Goal: Task Accomplishment & Management: Complete application form

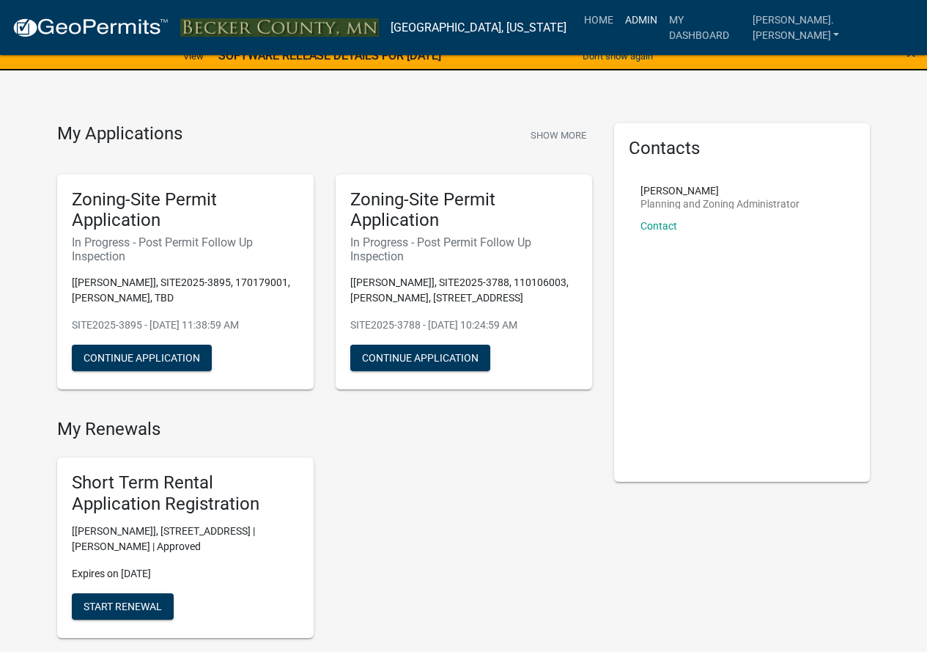
click at [663, 15] on link "Admin" at bounding box center [641, 20] width 44 height 28
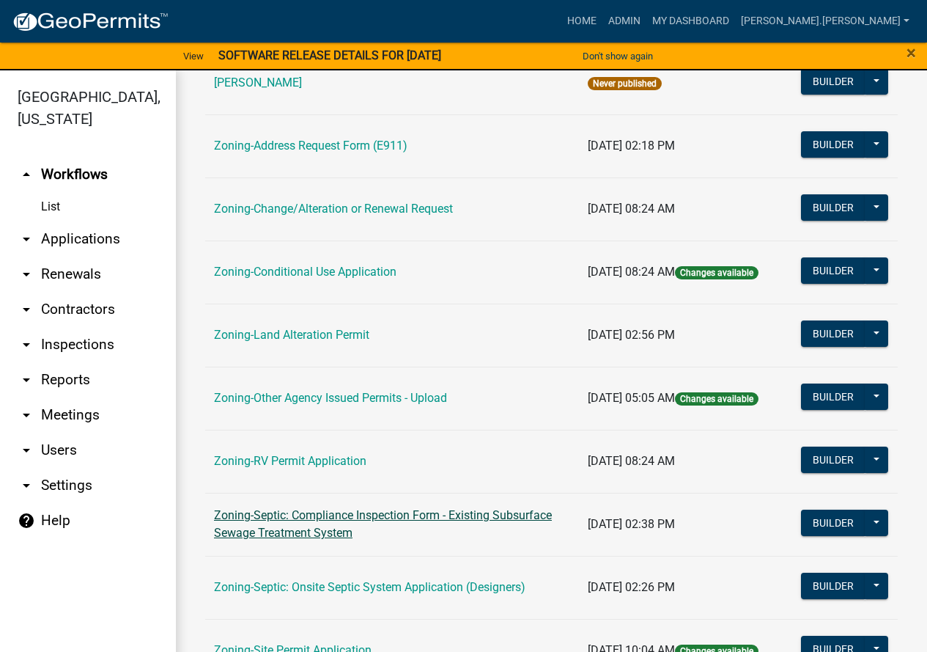
scroll to position [440, 0]
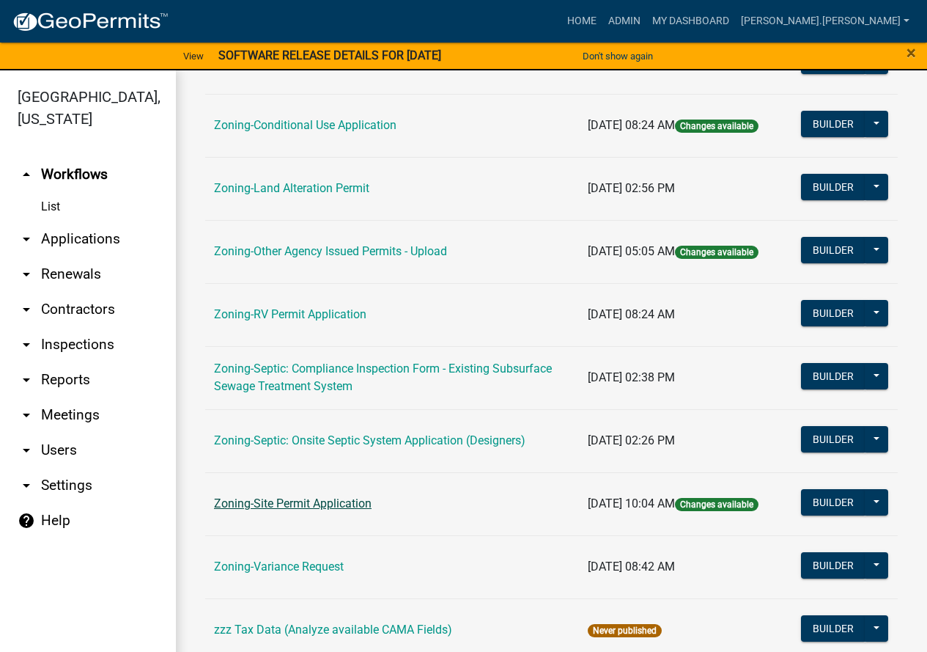
click at [306, 506] on link "Zoning-Site Permit Application" at bounding box center [293, 503] width 158 height 14
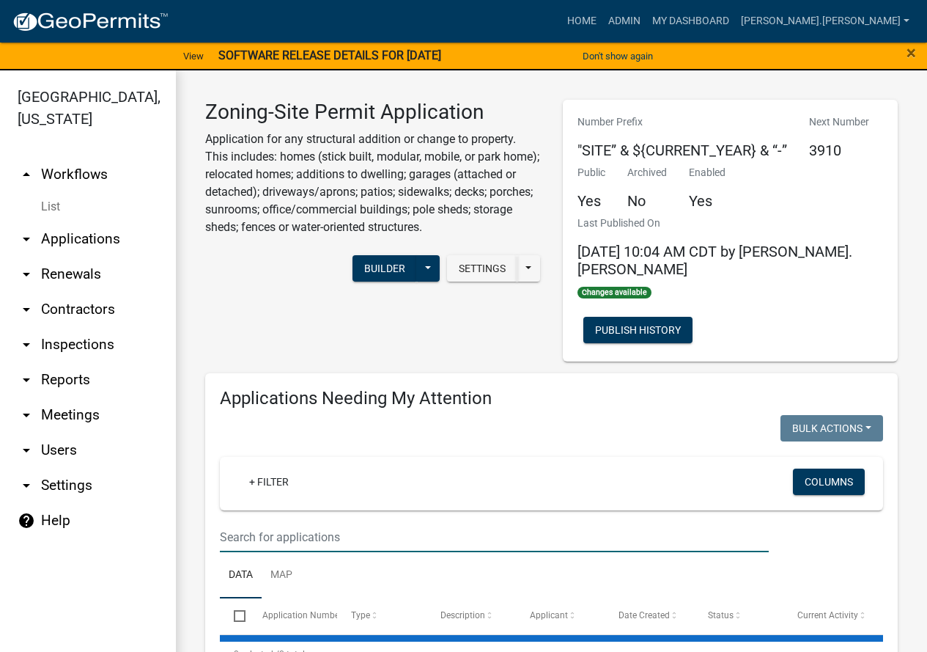
click at [306, 522] on input "text" at bounding box center [494, 537] width 549 height 30
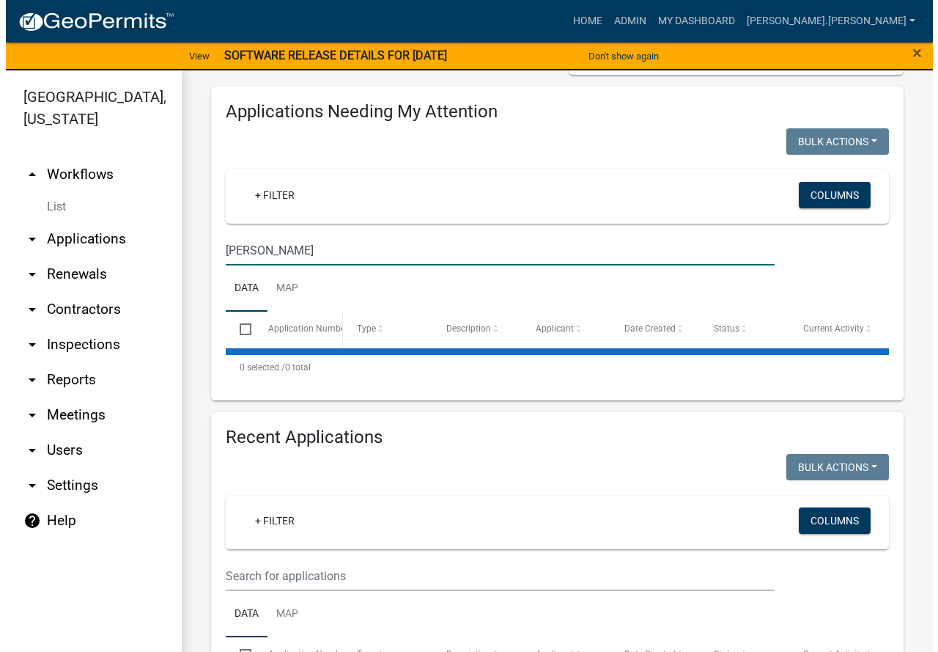
scroll to position [293, 0]
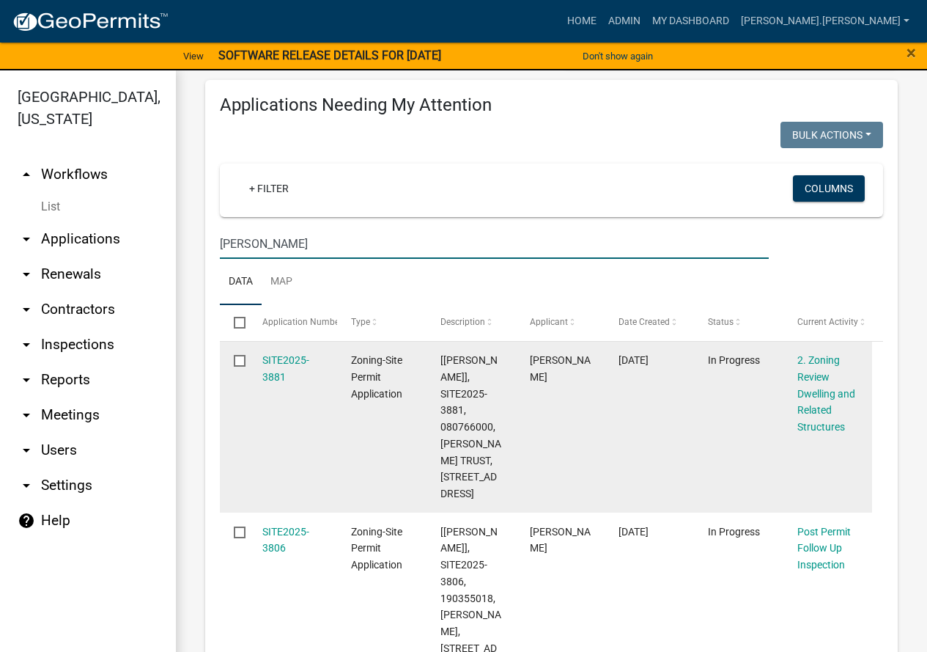
type input "[PERSON_NAME]"
click at [282, 352] on div "SITE2025-3881" at bounding box center [292, 369] width 61 height 34
click at [279, 354] on link "SITE2025-3881" at bounding box center [285, 368] width 47 height 29
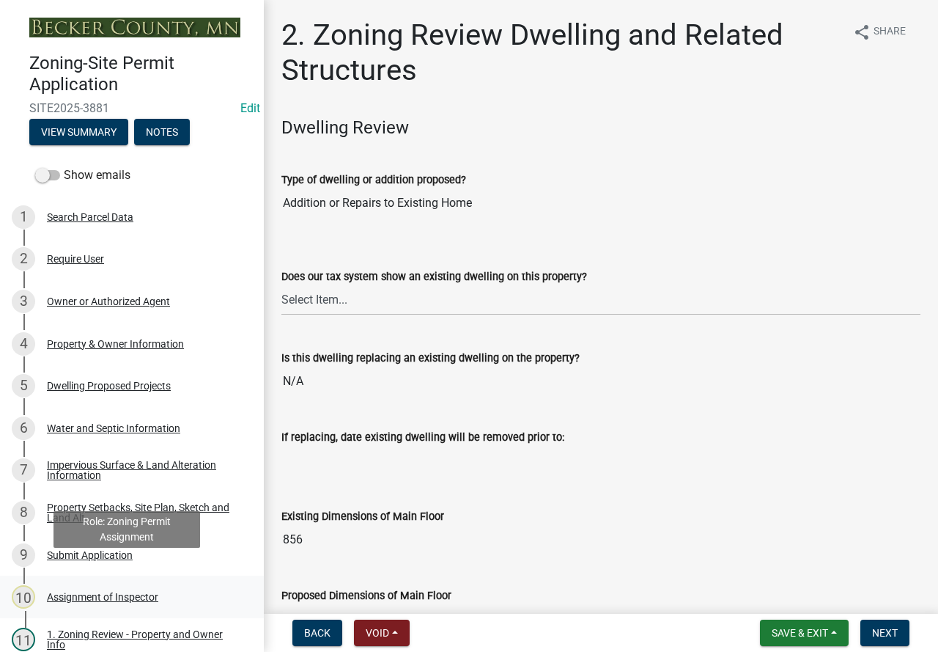
scroll to position [220, 0]
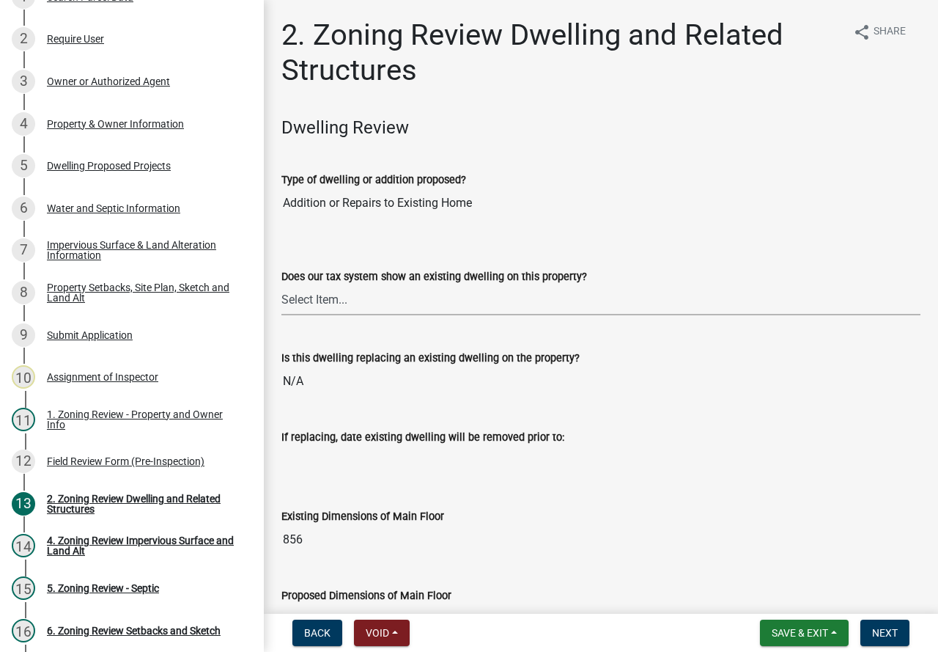
click at [344, 303] on select "Select Item... Yes No" at bounding box center [600, 300] width 639 height 30
click at [281, 285] on select "Select Item... Yes No" at bounding box center [600, 300] width 639 height 30
select select "95f121c6-c194-4f7a-b278-ad77396394df"
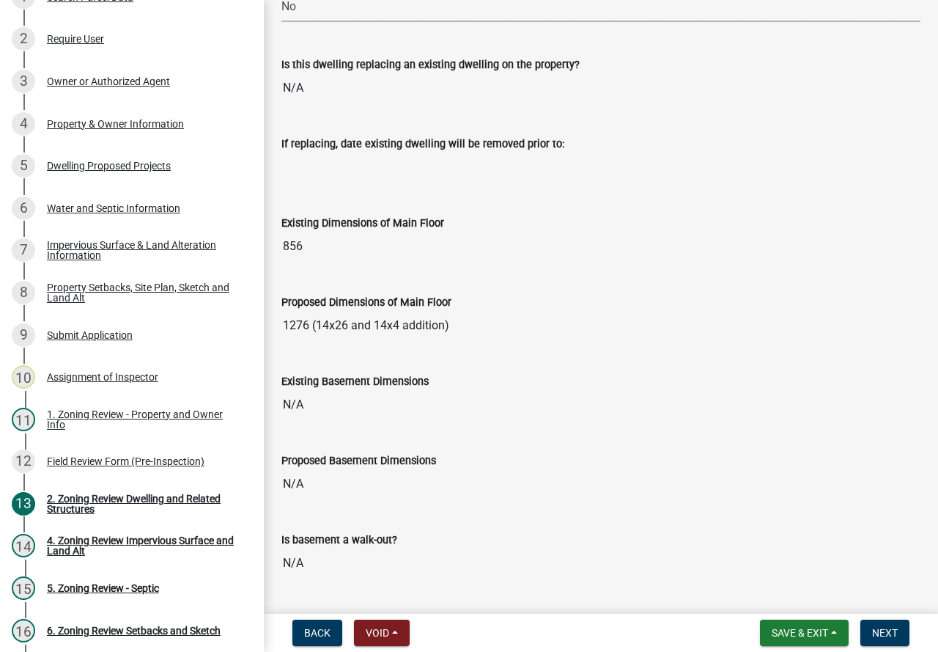
scroll to position [366, 0]
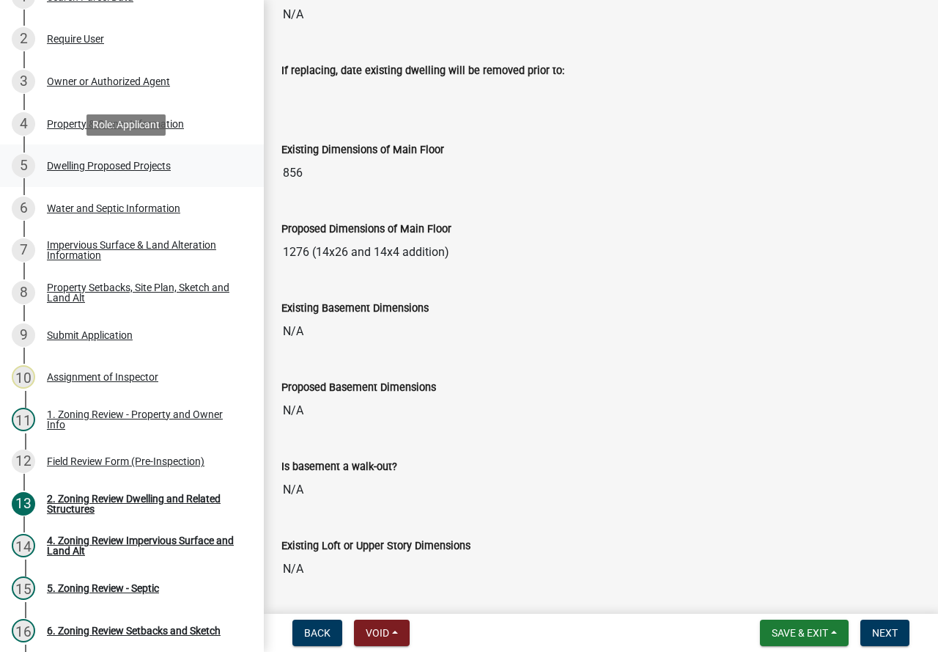
click at [119, 162] on div "Dwelling Proposed Projects" at bounding box center [109, 165] width 124 height 10
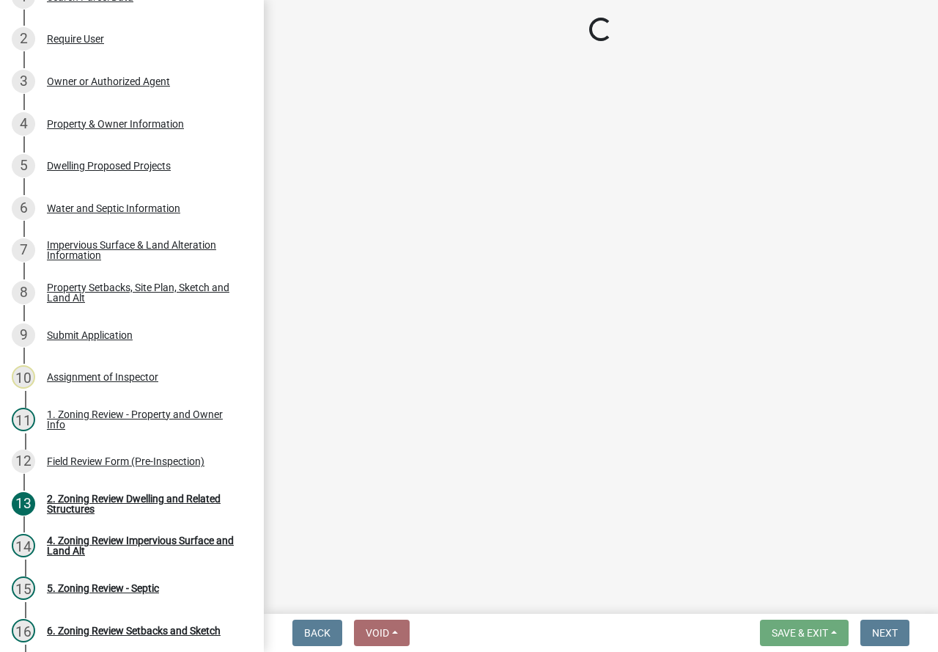
select select "b76c2e3f-c59d-4748-8205-29623accd873"
select select "2dc577ba-aef6-4196-bc52-35577603d189"
select select "f4ae0446-41fa-4afd-99aa-409617c58827"
select select "4f5e2784-8c40-49a3-b0e9-8f1a3cbab4f4"
select select "ad00b568-f24f-4dc2-90df-cb5d16449c52"
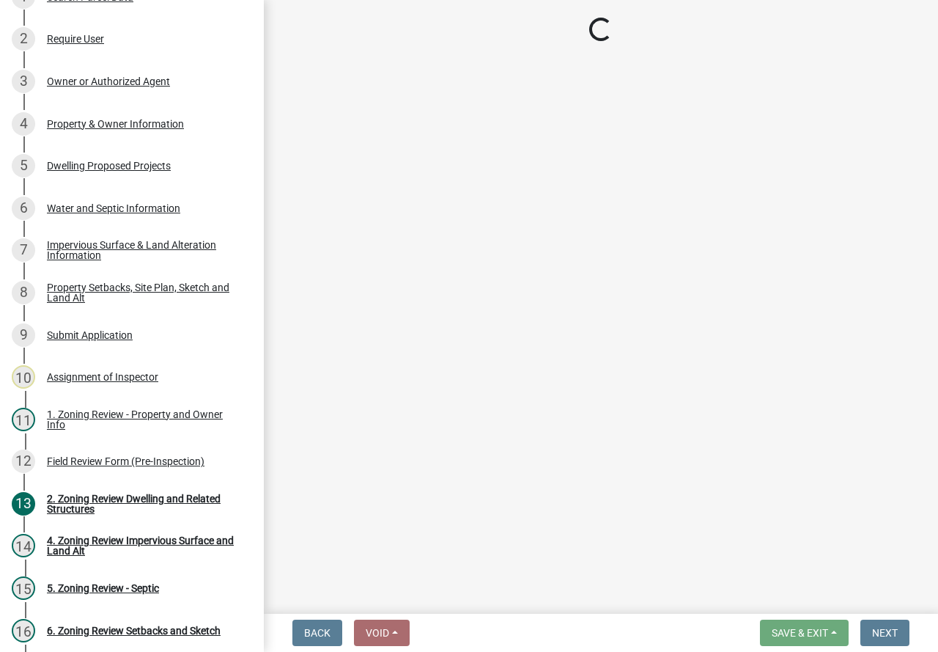
select select "ebb33175-329d-4f8e-9ee0-a71ca57f3362"
select select "5dd6cdd5-8b7d-4534-b791-478230f7b8b7"
select select "11c1c089-3b44-43c0-9549-3c9eeea2451f"
select select "cbc699c5-a6de-4f3d-a533-ae678b946106"
select select "dc6230dd-bdad-407f-bef0-b6909629af6d"
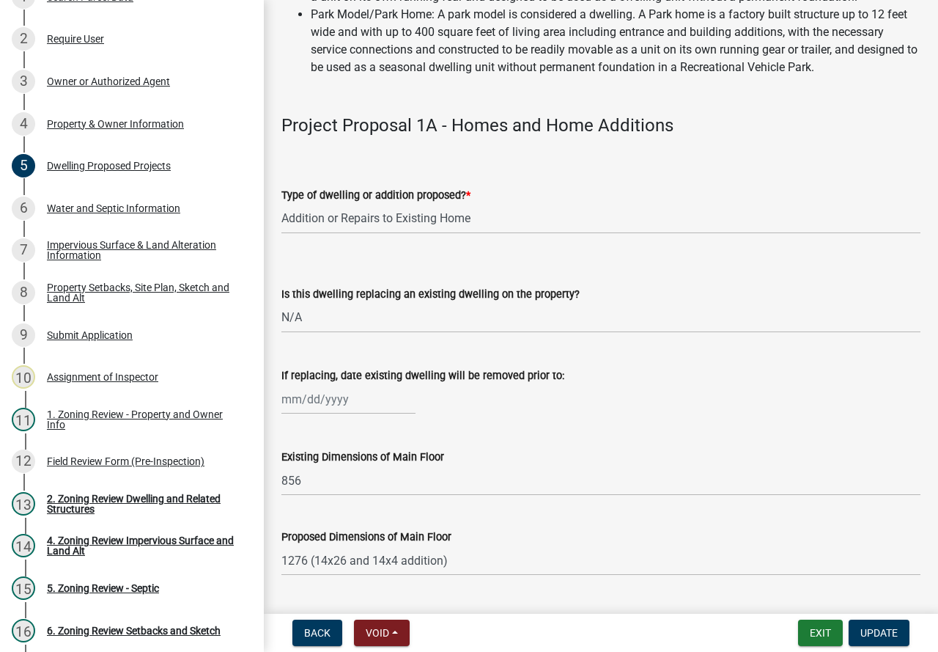
scroll to position [440, 0]
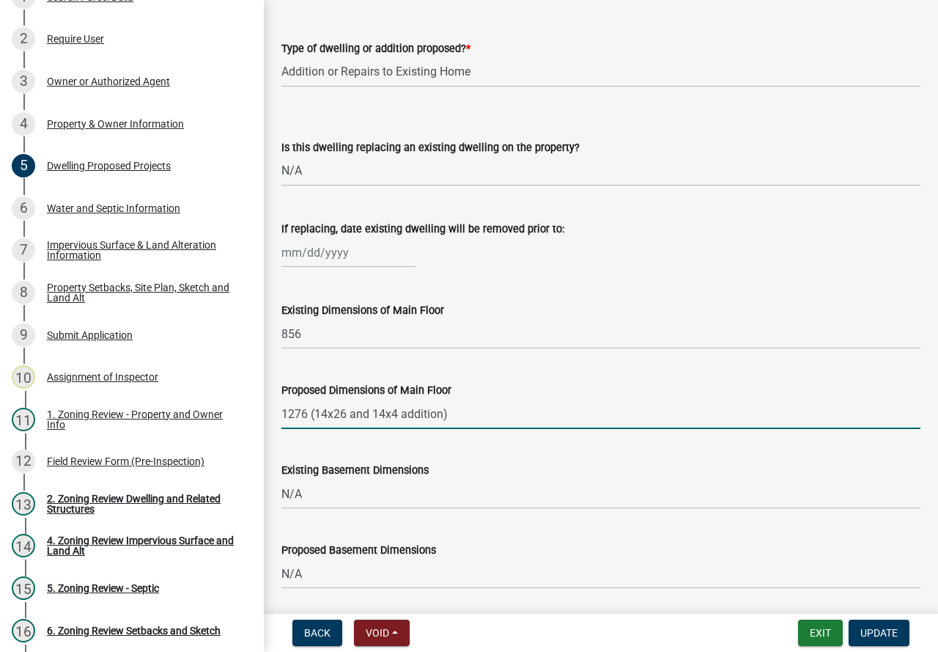
drag, startPoint x: 306, startPoint y: 429, endPoint x: 290, endPoint y: 425, distance: 16.5
click at [290, 425] on input "1276 (14x26 and 14x4 addition)" at bounding box center [600, 414] width 639 height 30
click at [343, 429] on input "1220 (14x26 and 14x4 addition)" at bounding box center [600, 414] width 639 height 30
type input "1220 (14x26 addition)"
click at [869, 627] on span "Update" at bounding box center [878, 633] width 37 height 12
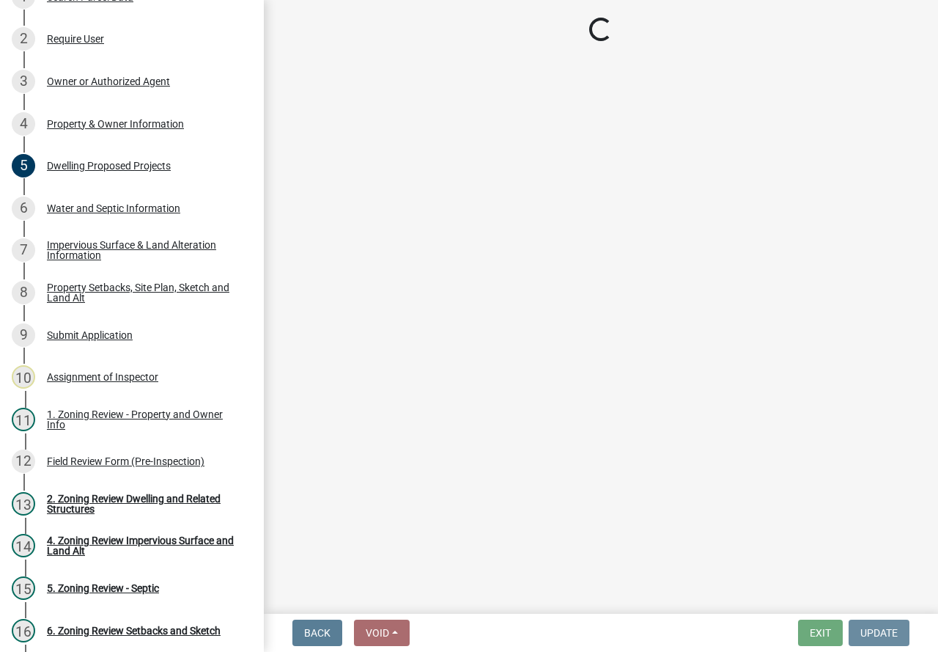
scroll to position [0, 0]
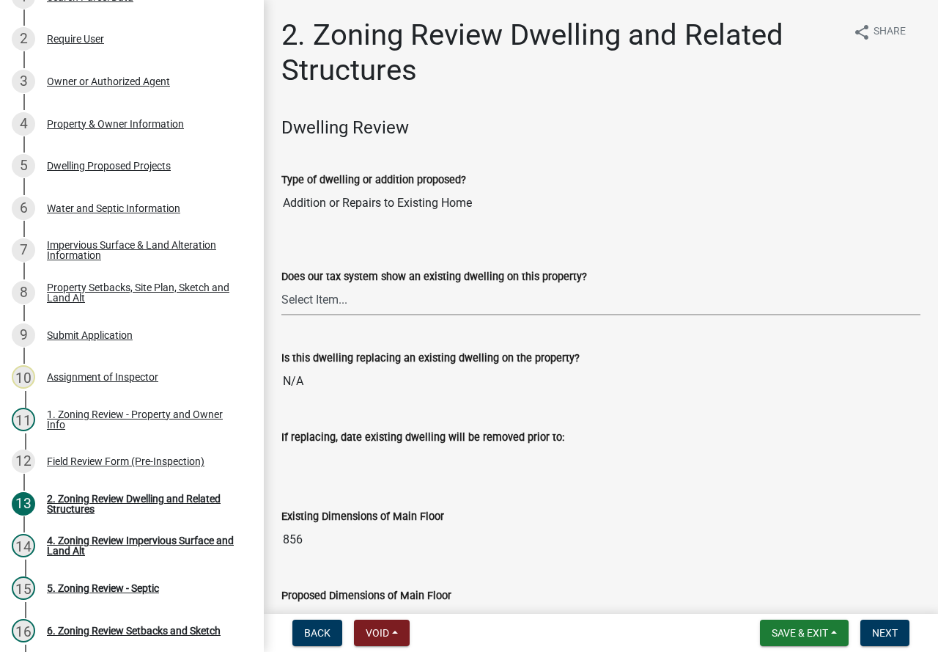
click at [442, 298] on select "Select Item... Yes No" at bounding box center [600, 300] width 639 height 30
click at [281, 285] on select "Select Item... Yes No" at bounding box center [600, 300] width 639 height 30
select select "f2f95036-4389-4179-8147-4ee015bbd016"
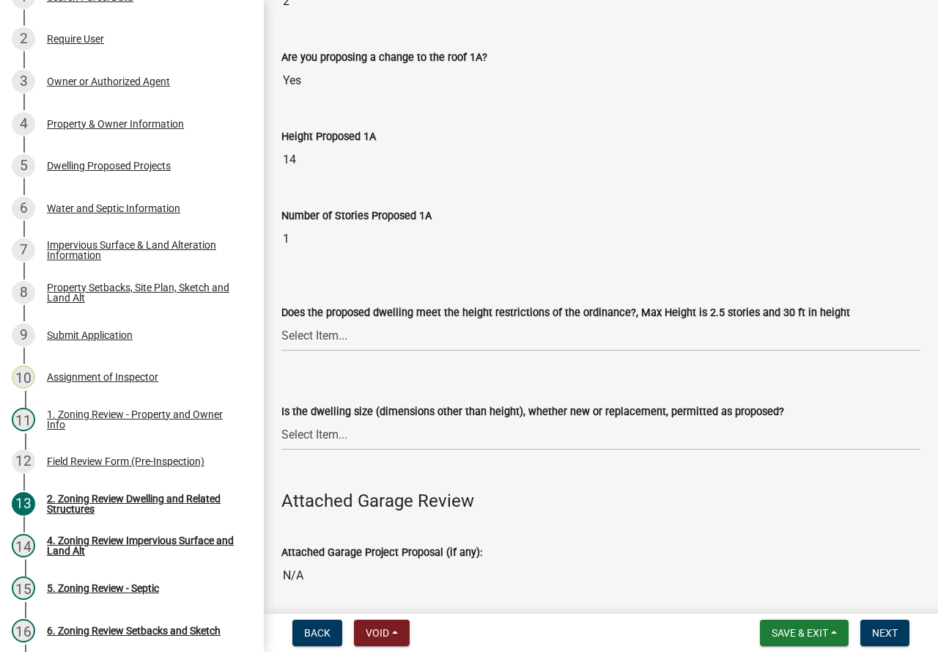
scroll to position [1173, 0]
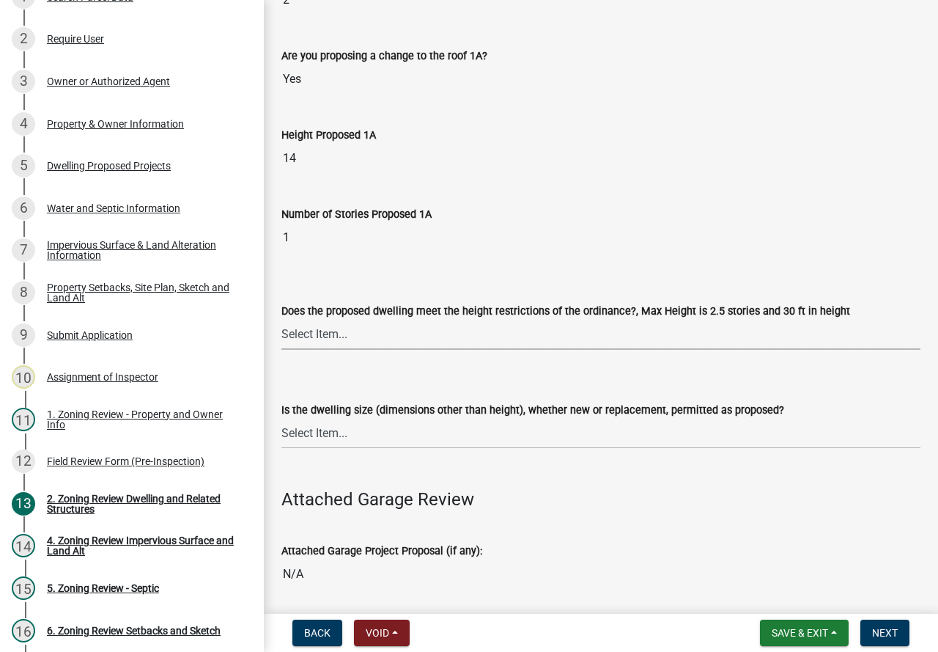
click at [509, 330] on select "Select Item... Yes No" at bounding box center [600, 335] width 639 height 30
click at [281, 320] on select "Select Item... Yes No" at bounding box center [600, 335] width 639 height 30
select select "f770ba3e-fc06-4da5-a68e-7171814f27a6"
click at [449, 432] on select "Select Item... Yes No" at bounding box center [600, 433] width 639 height 30
click at [281, 418] on select "Select Item... Yes No" at bounding box center [600, 433] width 639 height 30
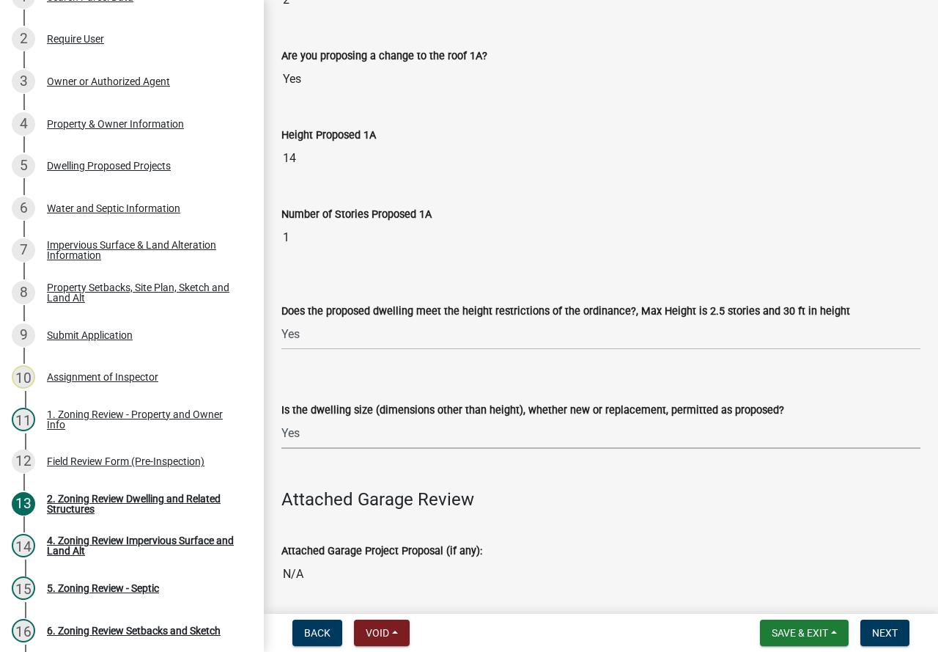
select select "1acfd7d2-3168-4a52-b10f-2ad4e9b369d9"
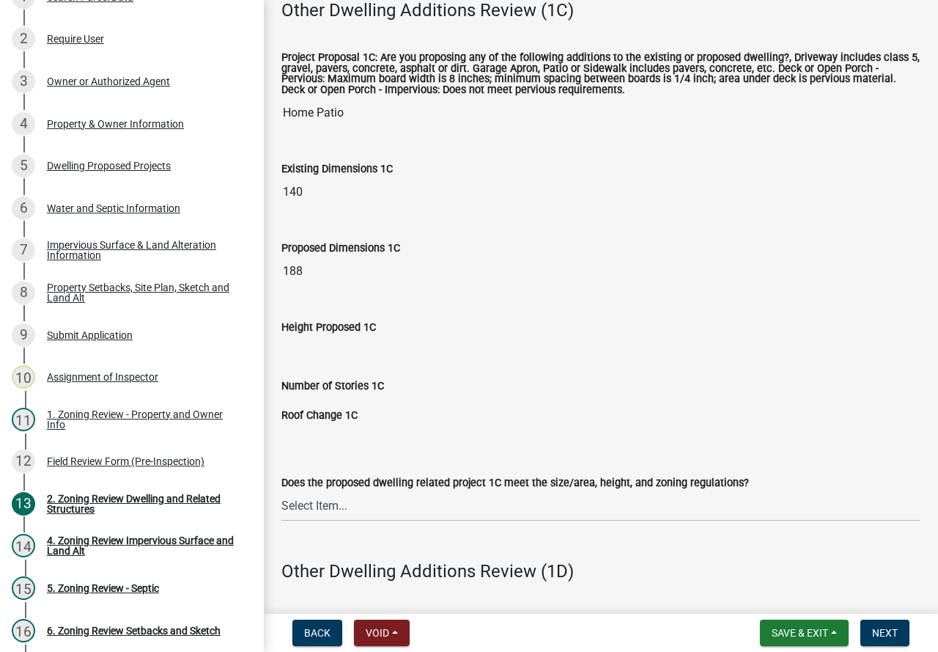
scroll to position [2492, 0]
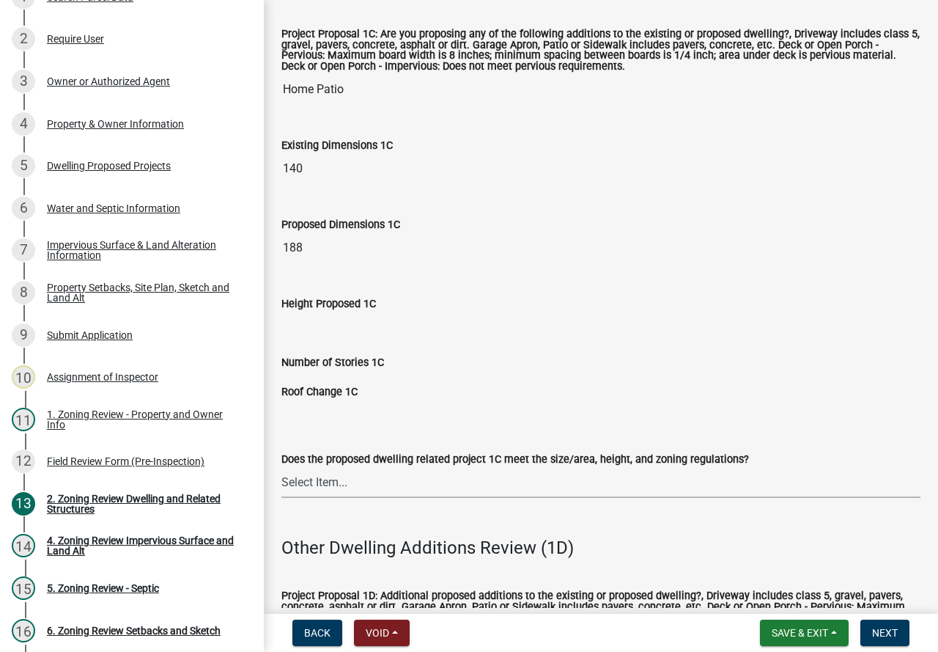
click at [428, 479] on select "Select Item... No Yes" at bounding box center [600, 483] width 639 height 30
click at [281, 468] on select "Select Item... No Yes" at bounding box center [600, 483] width 639 height 30
select select "996e12f1-8349-4f33-ac9c-e9513ed3c9a2"
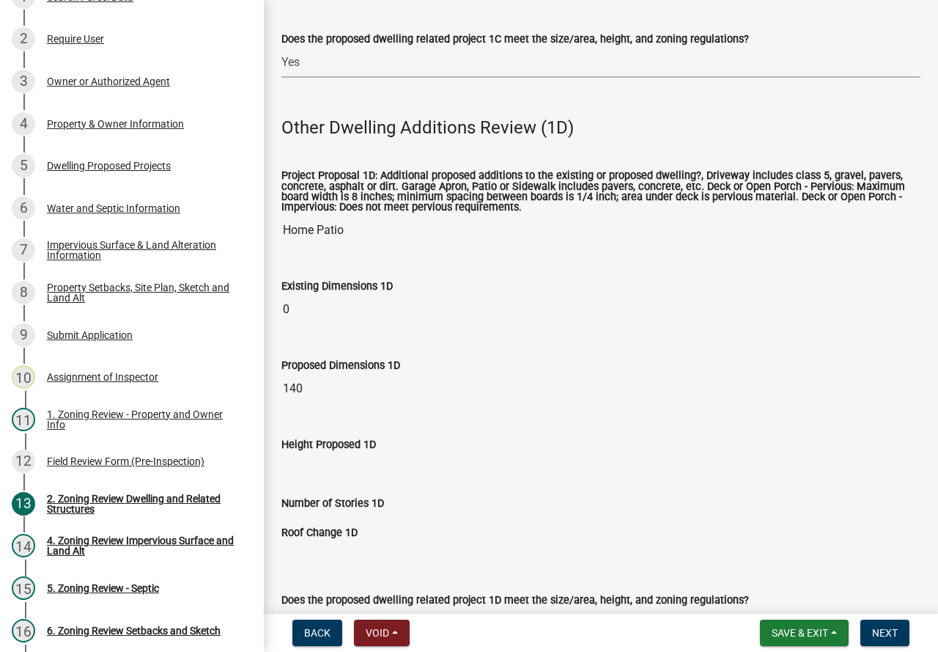
scroll to position [3005, 0]
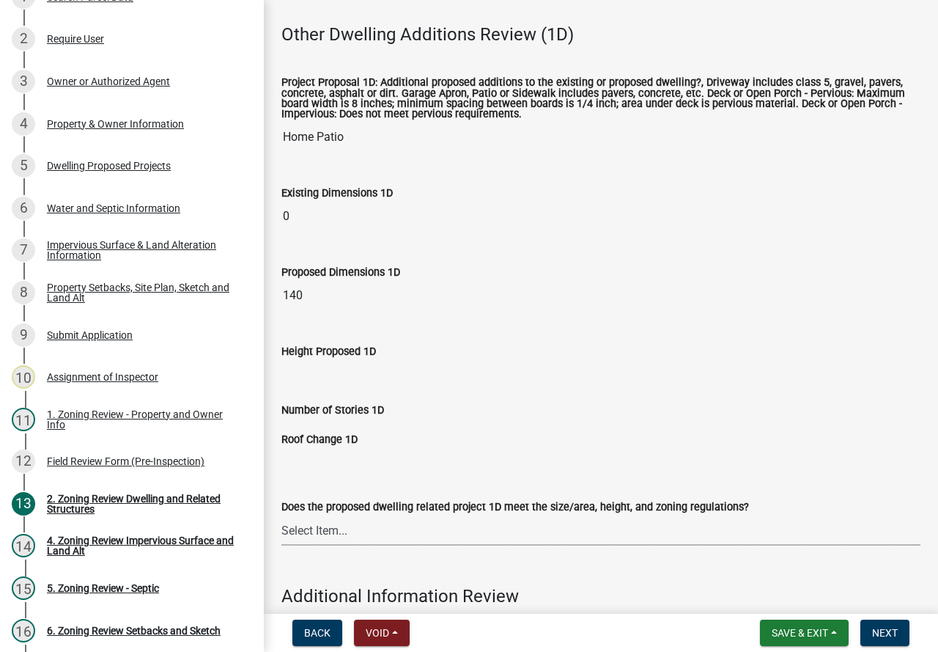
click at [341, 524] on select "Select Item... No Yes" at bounding box center [600, 530] width 639 height 30
click at [281, 517] on select "Select Item... No Yes" at bounding box center [600, 530] width 639 height 30
select select "55d9d85f-5195-424b-b51a-dfff5afe7639"
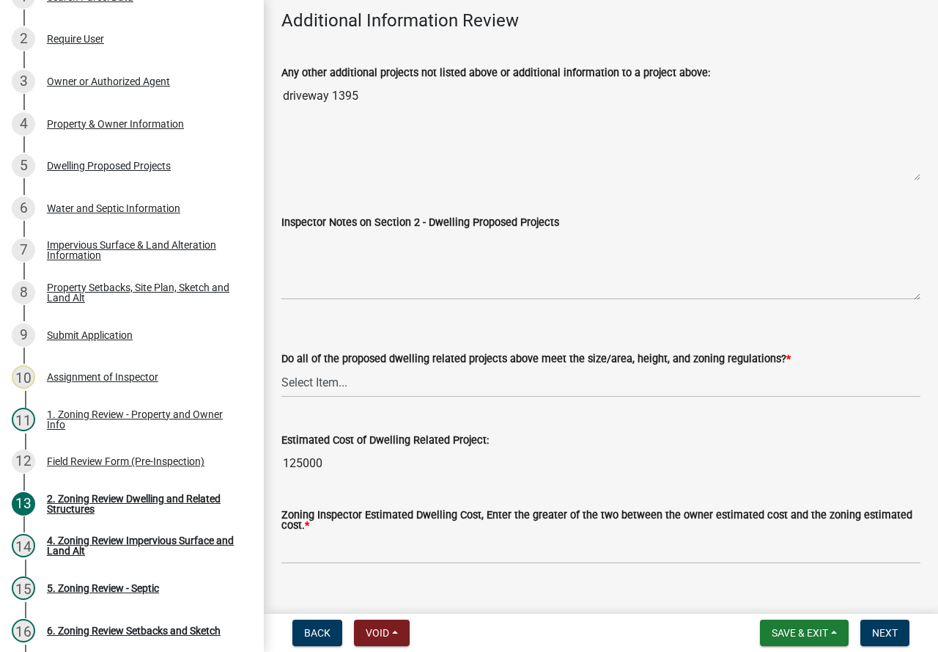
scroll to position [3591, 0]
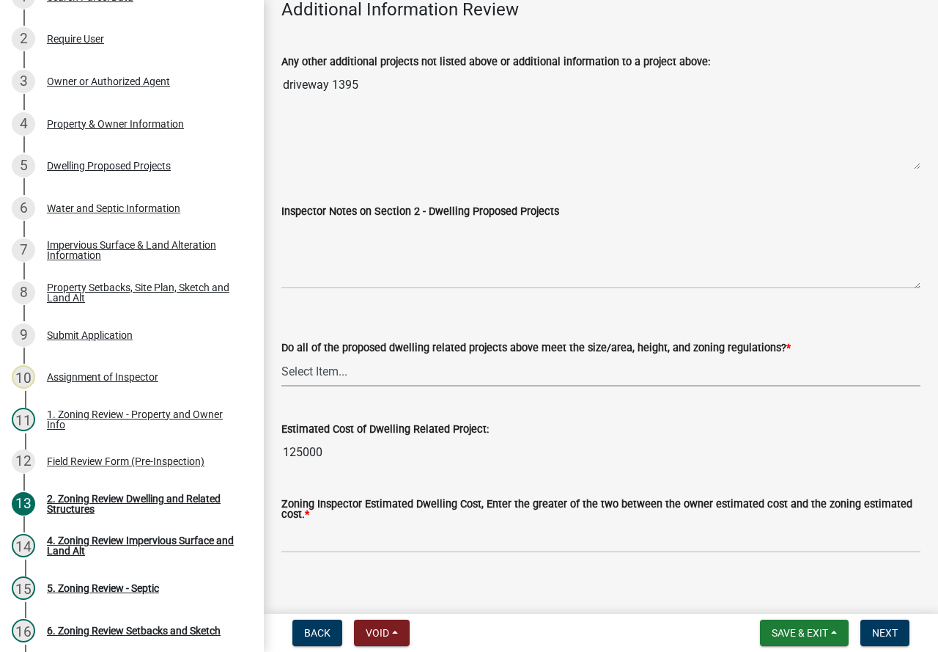
click at [401, 370] on select "Select Item... Yes No" at bounding box center [600, 371] width 639 height 30
click at [281, 358] on select "Select Item... Yes No" at bounding box center [600, 371] width 639 height 30
select select "583413f8-e9f7-4a70-8fe6-066f5b429c7e"
click at [334, 537] on input "text" at bounding box center [600, 538] width 639 height 30
drag, startPoint x: 325, startPoint y: 545, endPoint x: 281, endPoint y: 533, distance: 45.7
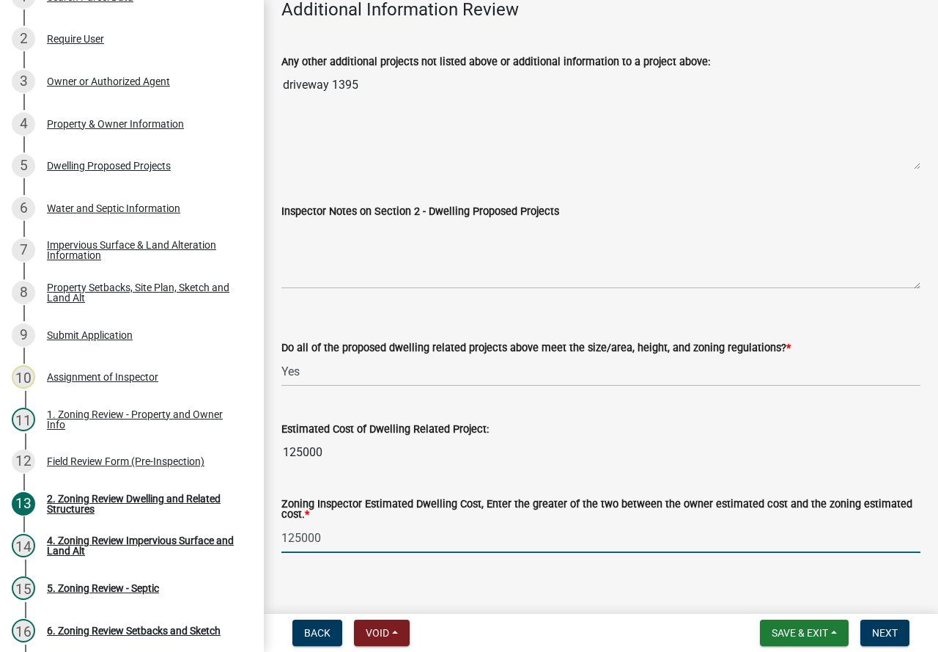
click at [281, 533] on div "Zoning Inspector Estimated Dwelling Cost, Enter the greater of the two between …" at bounding box center [600, 516] width 661 height 74
type input "100000"
click at [873, 624] on button "Next" at bounding box center [884, 632] width 49 height 26
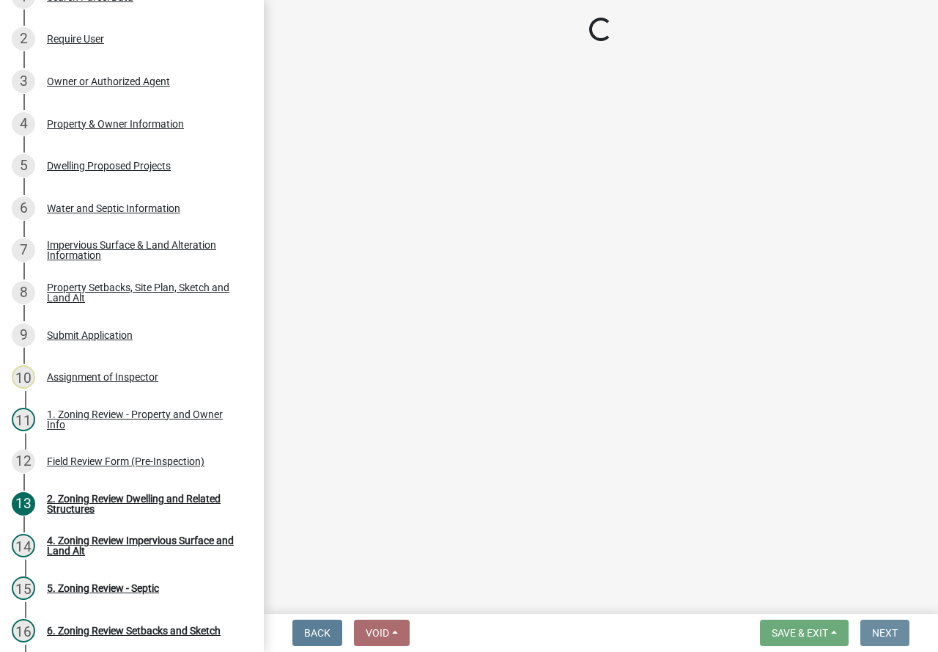
scroll to position [0, 0]
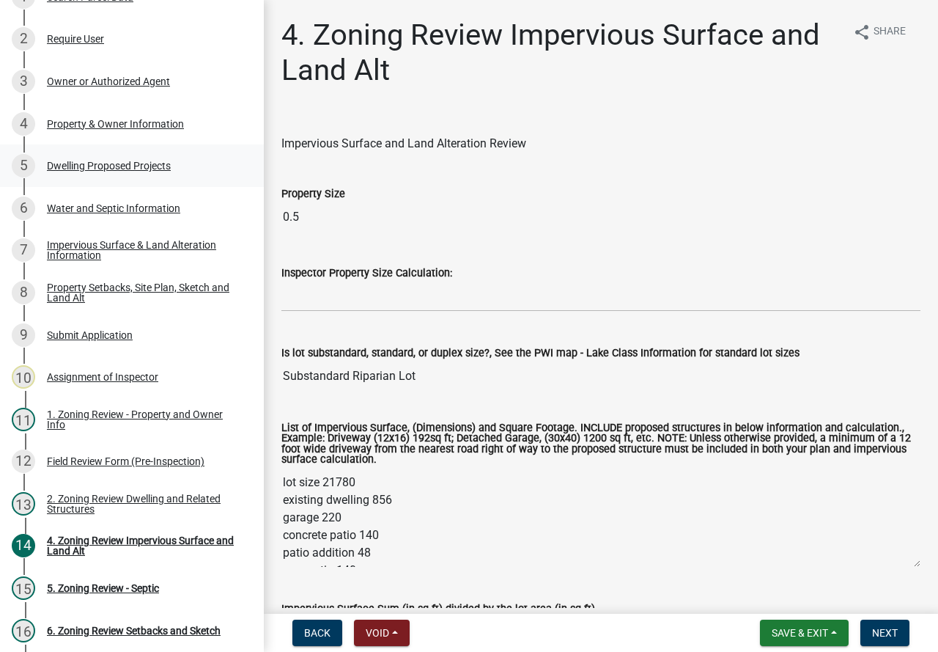
click at [124, 167] on div "Dwelling Proposed Projects" at bounding box center [109, 165] width 124 height 10
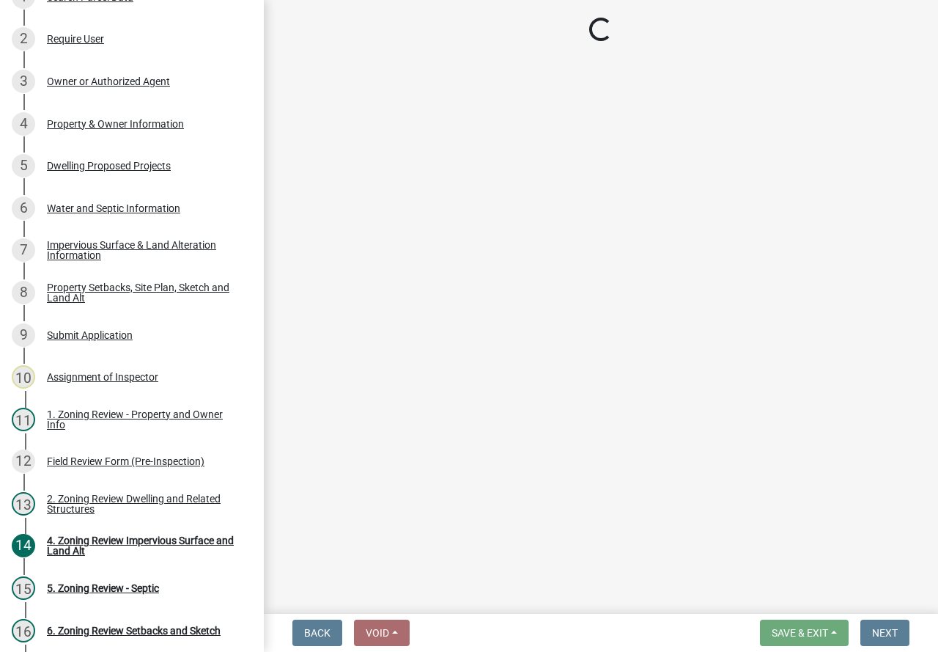
select select "b76c2e3f-c59d-4748-8205-29623accd873"
select select "2dc577ba-aef6-4196-bc52-35577603d189"
select select "f4ae0446-41fa-4afd-99aa-409617c58827"
select select "4f5e2784-8c40-49a3-b0e9-8f1a3cbab4f4"
select select "ad00b568-f24f-4dc2-90df-cb5d16449c52"
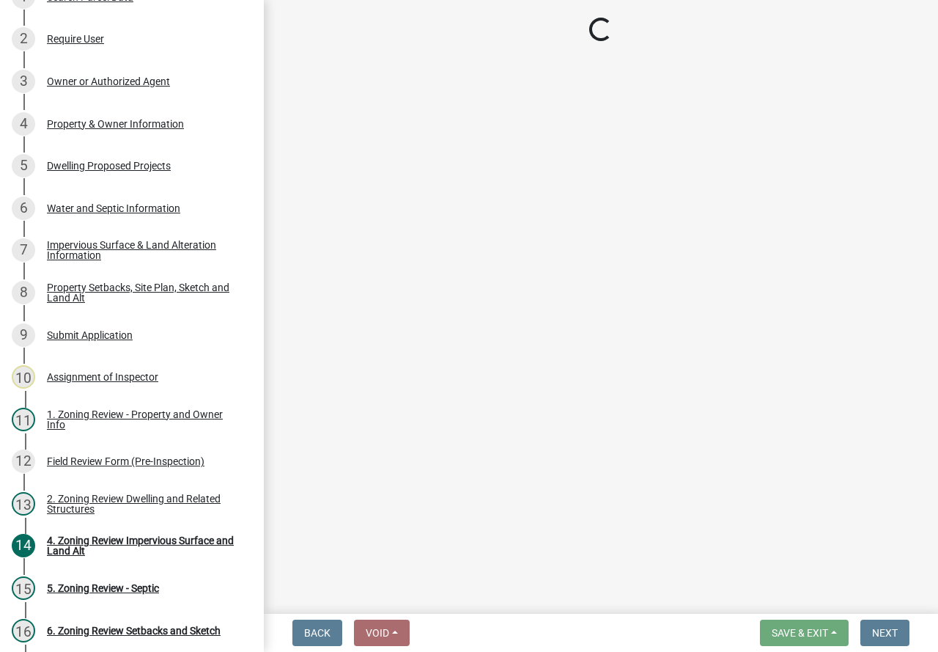
select select "ebb33175-329d-4f8e-9ee0-a71ca57f3362"
select select "5dd6cdd5-8b7d-4534-b791-478230f7b8b7"
select select "11c1c089-3b44-43c0-9549-3c9eeea2451f"
select select "cbc699c5-a6de-4f3d-a533-ae678b946106"
select select "dc6230dd-bdad-407f-bef0-b6909629af6d"
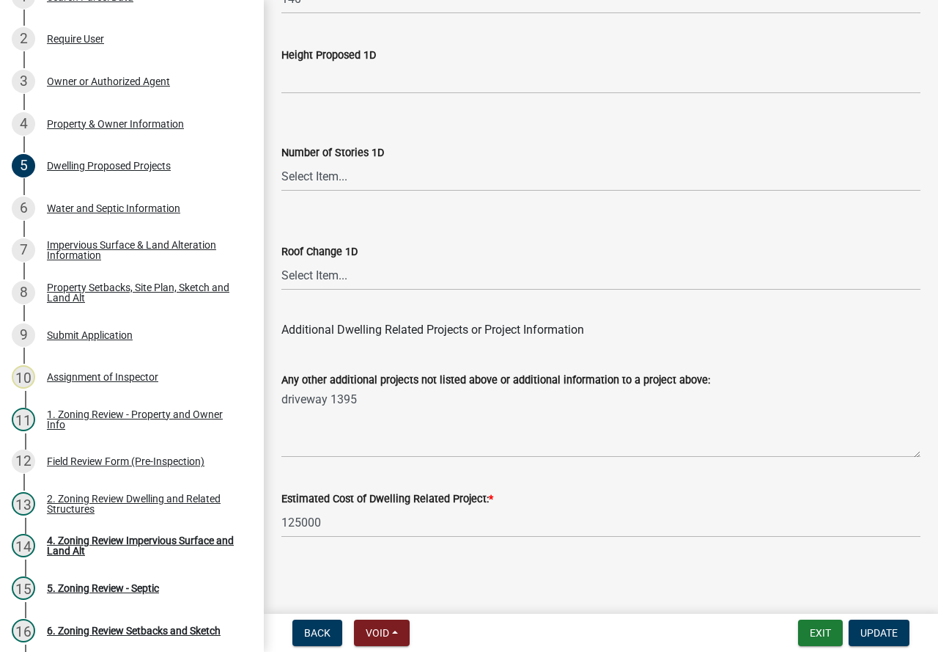
scroll to position [3744, 0]
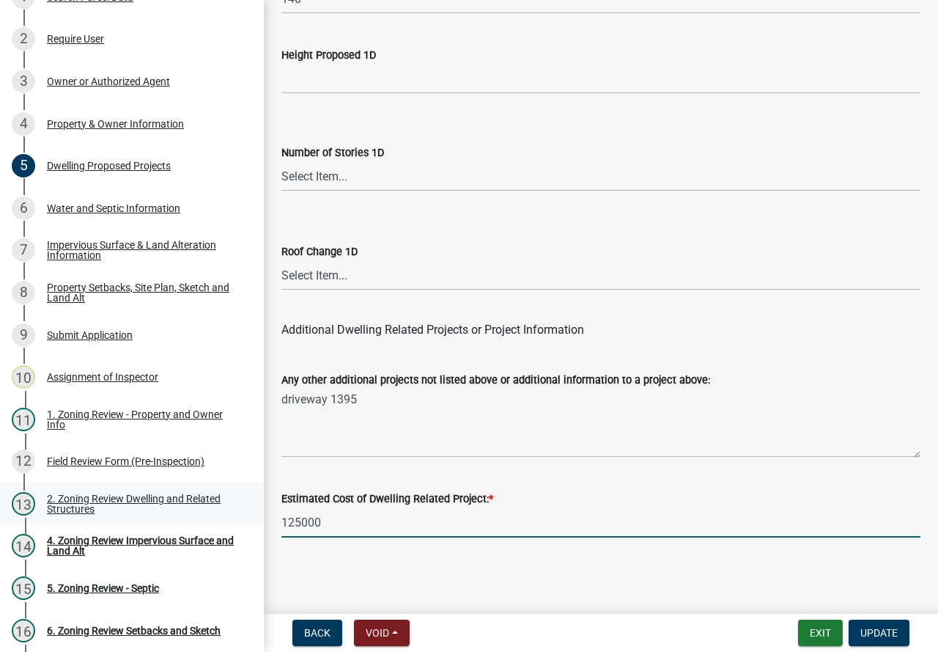
drag, startPoint x: 325, startPoint y: 523, endPoint x: 248, endPoint y: 511, distance: 78.7
click at [248, 511] on div "Zoning-Site Permit Application SITE2025-3881 Edit View Summary Notes Show email…" at bounding box center [469, 326] width 938 height 652
type input "100000"
click at [879, 630] on span "Update" at bounding box center [878, 633] width 37 height 12
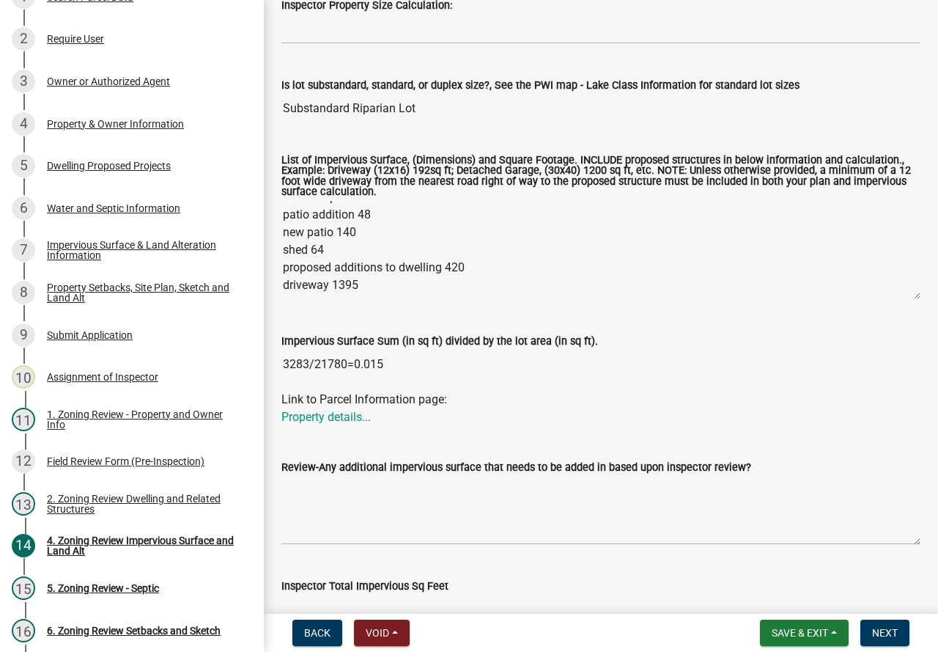
scroll to position [293, 0]
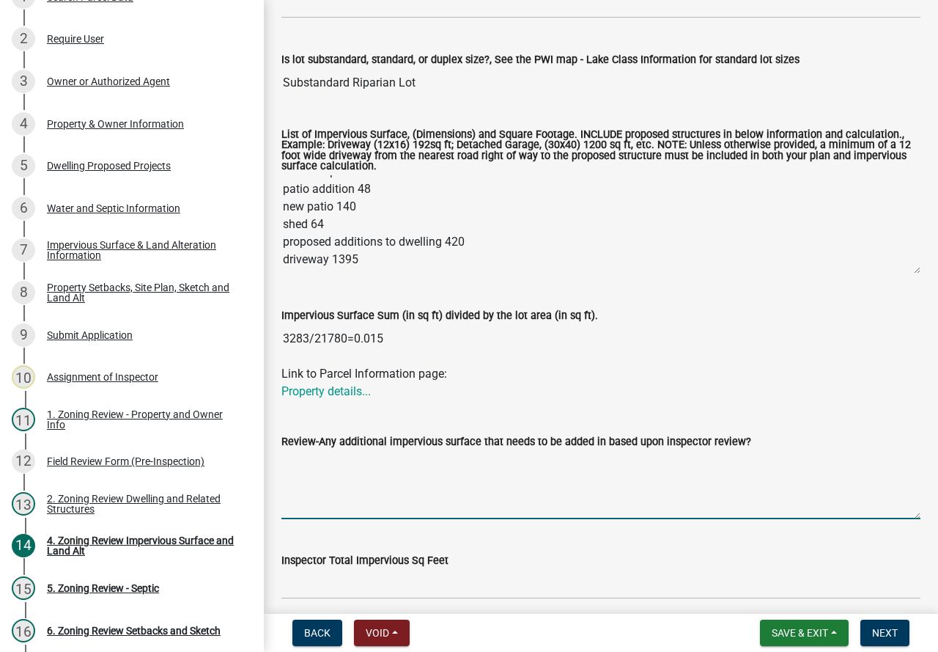
click at [396, 495] on textarea "Review-Any additional impervious surface that needs to be added in based upon i…" at bounding box center [600, 484] width 639 height 69
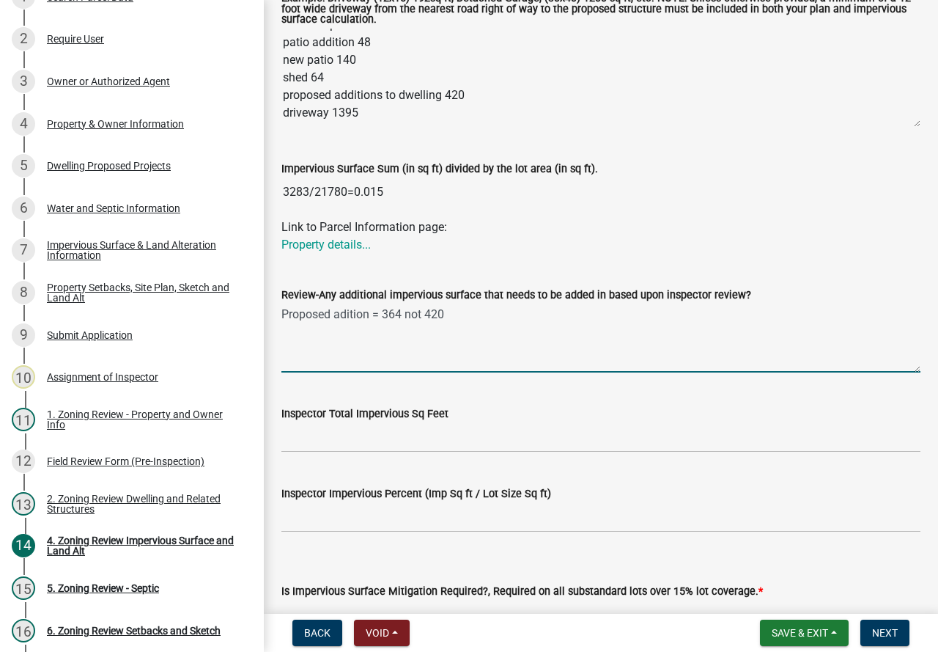
type textarea "Proposed adition = 364 not 420"
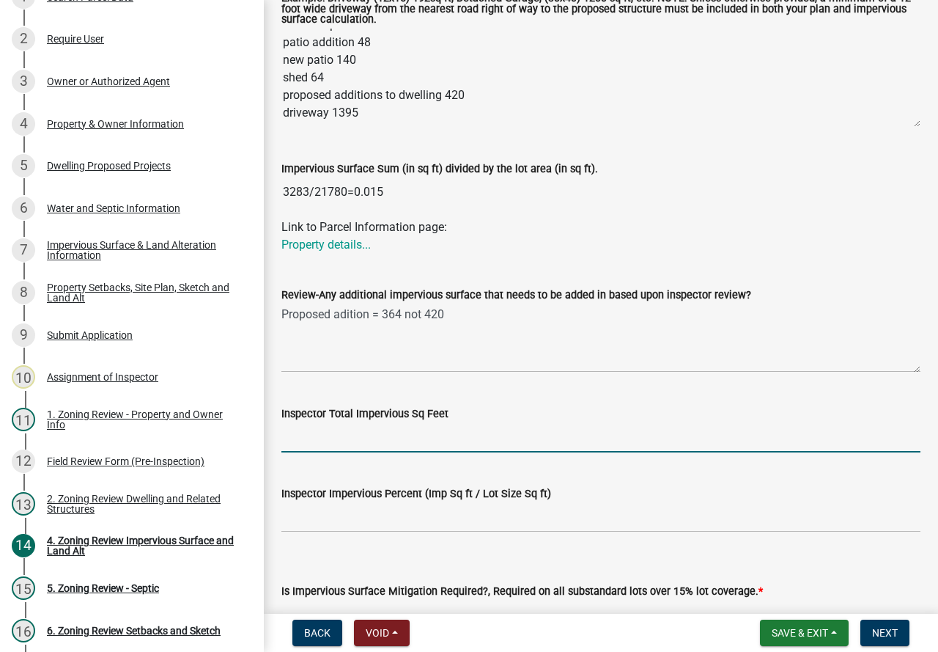
click at [327, 443] on input "Inspector Total Impervious Sq Feet" at bounding box center [600, 437] width 639 height 30
type input "3227"
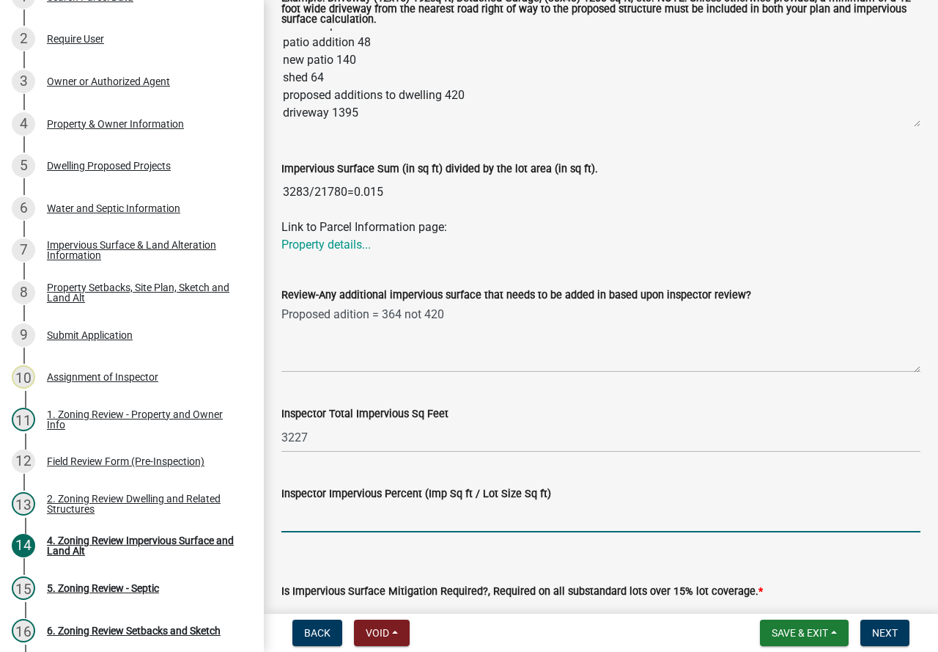
click at [333, 516] on input "Inspector Impervious Percent (Imp Sq ft / Lot Size Sq ft)" at bounding box center [600, 517] width 639 height 30
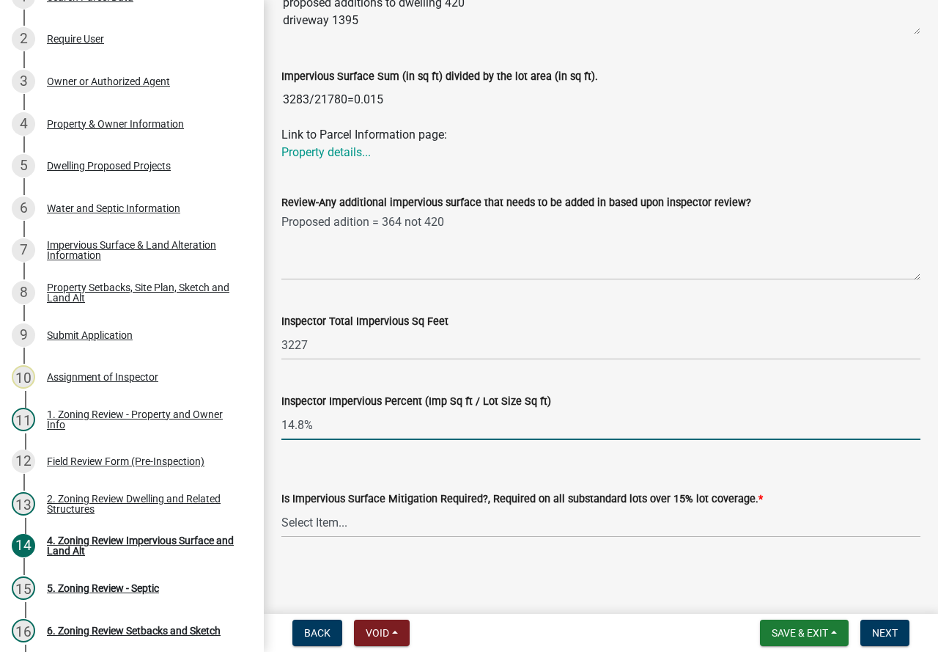
scroll to position [533, 0]
type input "14.8%"
click at [380, 516] on select "Select Item... Yes- Over 15% substandard lot coverage No N/A" at bounding box center [600, 522] width 639 height 30
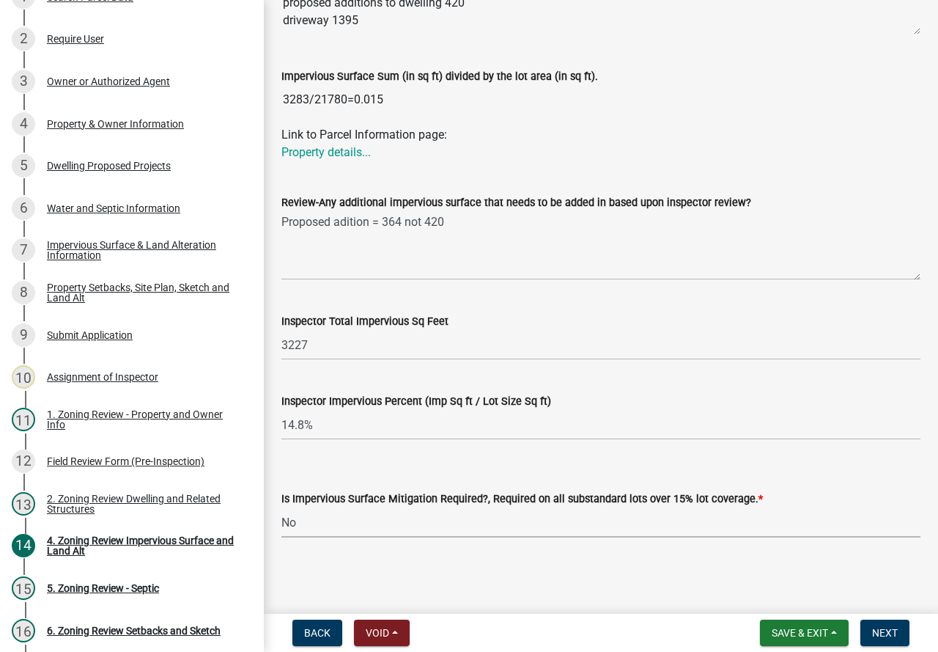
click at [281, 507] on select "Select Item... Yes- Over 15% substandard lot coverage No N/A" at bounding box center [600, 522] width 639 height 30
select select "e01e6f83-540c-4684-94c6-de0fe38ded07"
click at [905, 640] on button "Next" at bounding box center [884, 632] width 49 height 26
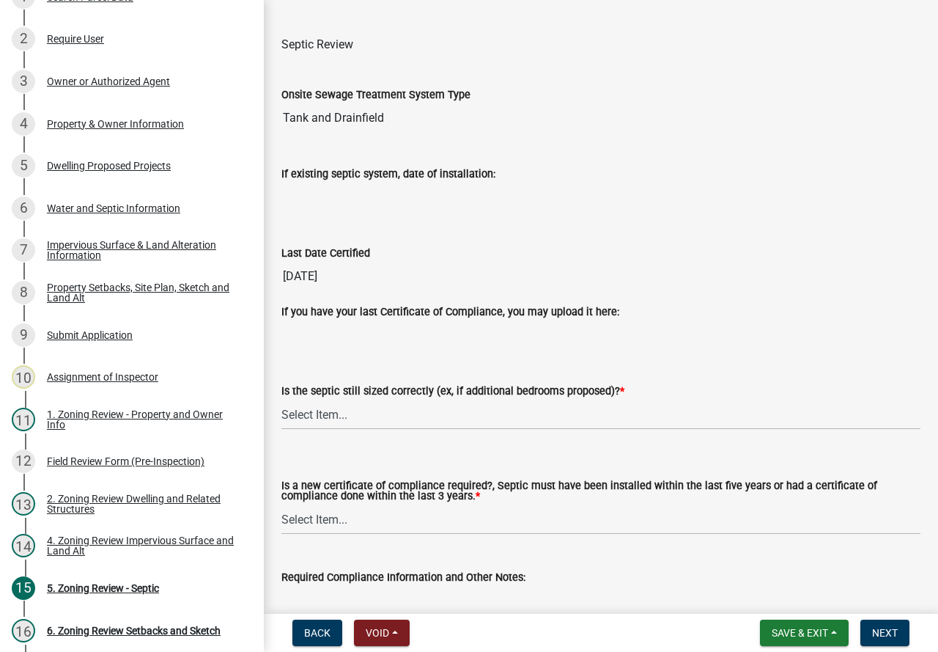
scroll to position [147, 0]
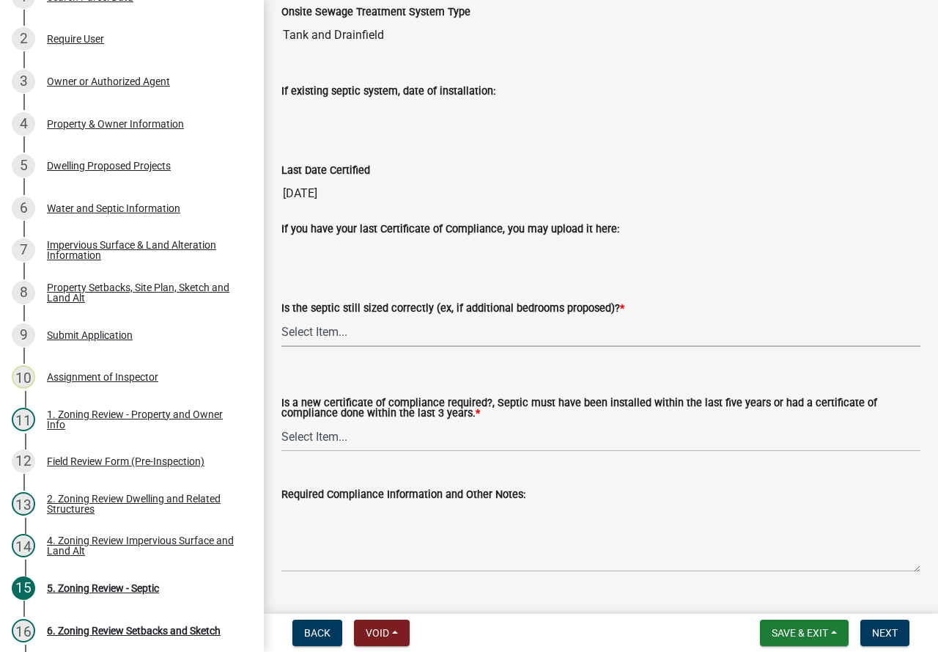
click at [344, 324] on select "Select Item... Yes No N/A" at bounding box center [600, 332] width 639 height 30
click at [281, 317] on select "Select Item... Yes No N/A" at bounding box center [600, 332] width 639 height 30
select select "b57b8896-1cf2-4a3f-b657-168f49e5b2e0"
click at [347, 438] on select "Select Item... Yes No" at bounding box center [600, 436] width 639 height 30
click at [281, 422] on select "Select Item... Yes No" at bounding box center [600, 436] width 639 height 30
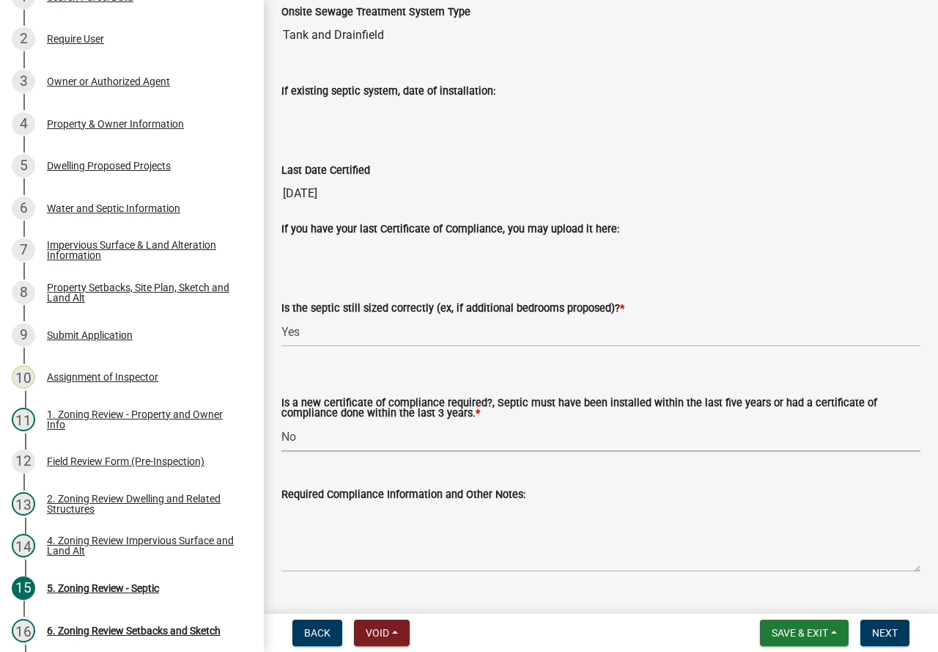
select select "2fd537d7-74b1-4ff9-a84c-837cf5598f43"
click at [460, 541] on textarea "Required Compliance Information and Other Notes:" at bounding box center [600, 537] width 639 height 69
drag, startPoint x: 298, startPoint y: 516, endPoint x: 268, endPoint y: 521, distance: 29.8
click at [268, 521] on div "5. Zoning Review - Septic share Share Septic Review Onsite Sewage Treatment Sys…" at bounding box center [601, 234] width 674 height 726
type textarea "COC [DATE]"
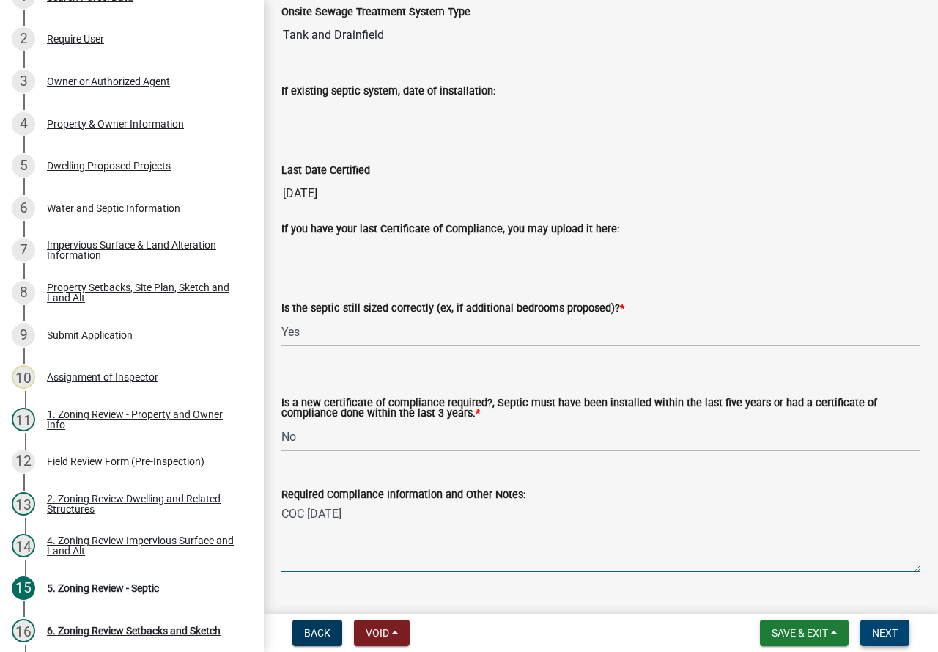
click at [890, 628] on span "Next" at bounding box center [885, 633] width 26 height 12
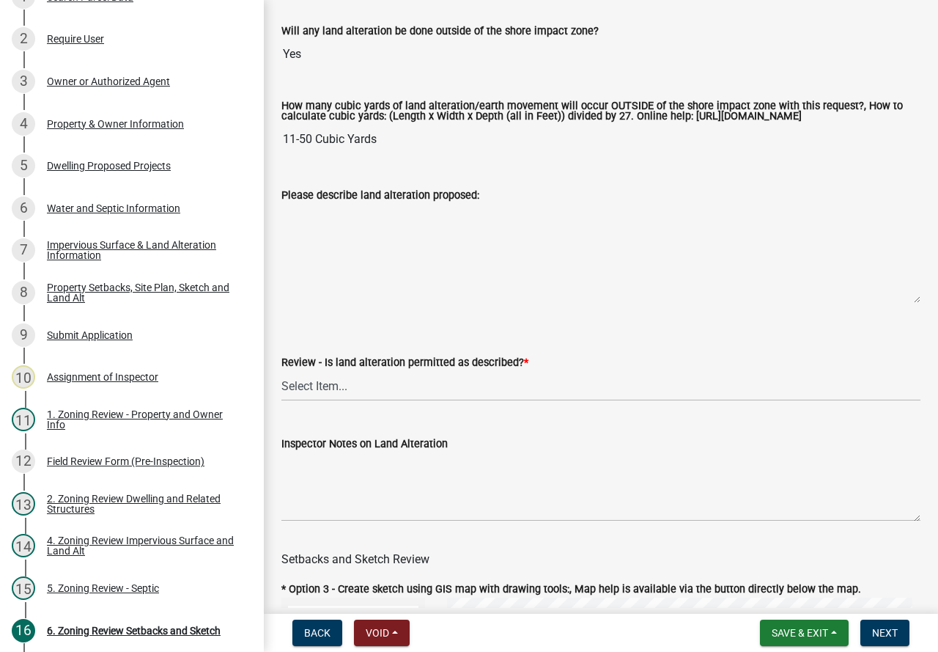
scroll to position [366, 0]
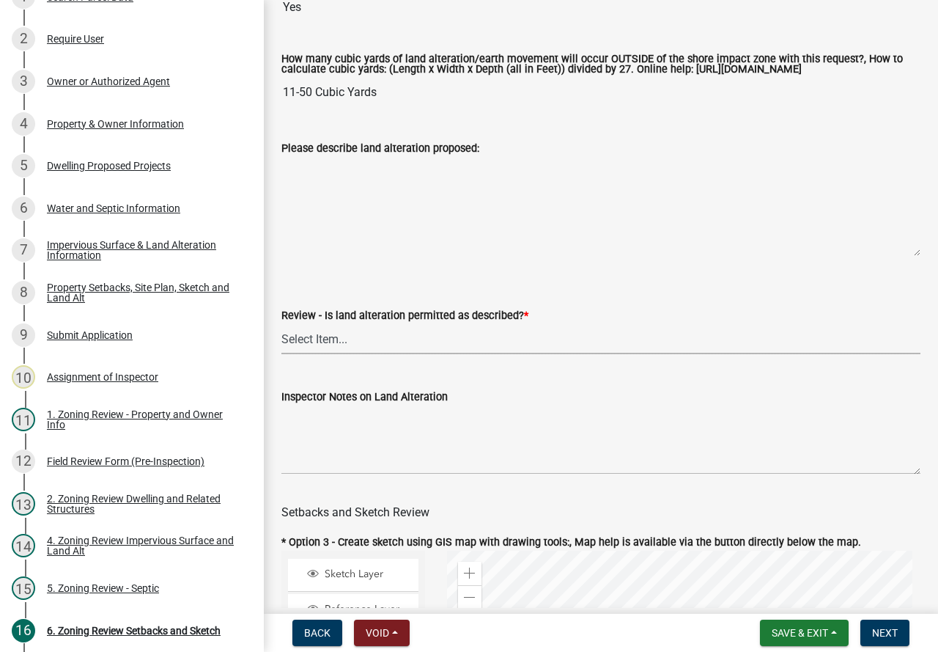
click at [346, 346] on select "Select Item... Yes No N/A" at bounding box center [600, 339] width 639 height 30
click at [281, 336] on select "Select Item... Yes No N/A" at bounding box center [600, 339] width 639 height 30
select select "cada6796-d529-4ebb-b6d4-faca8dd705c9"
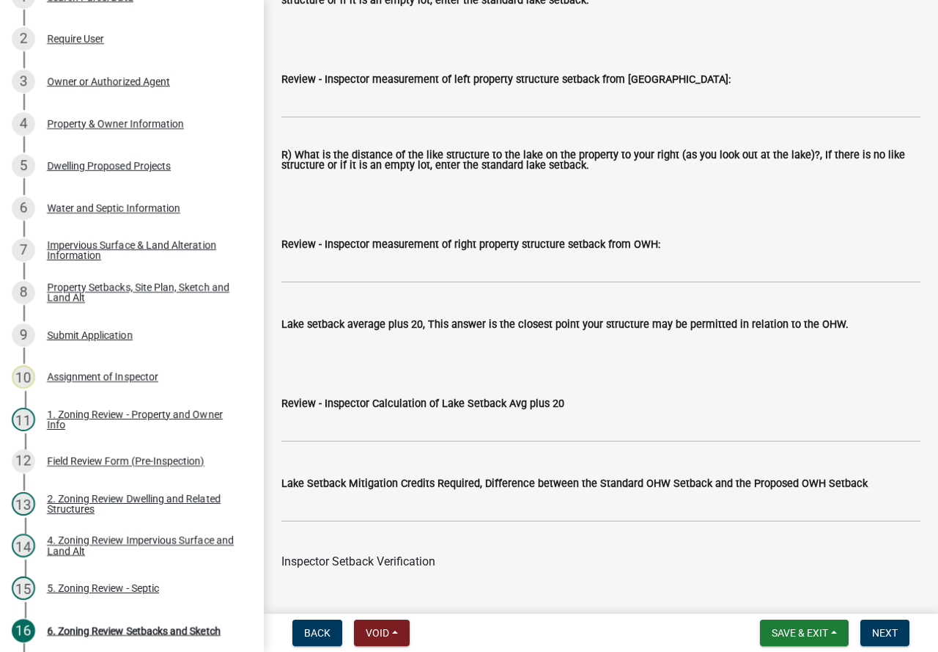
scroll to position [4312, 0]
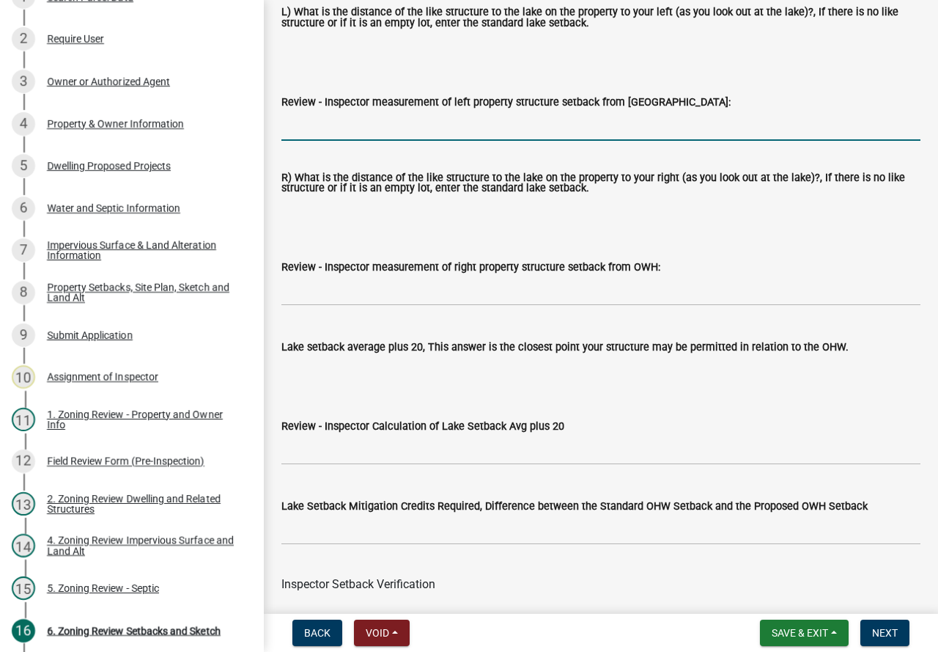
click at [375, 141] on input "Review - Inspector measurement of left property structure setback from [GEOGRAP…" at bounding box center [600, 126] width 639 height 30
type input "61'"
click at [410, 303] on input "Review - Inspector measurement of right property structure setback from OWH:" at bounding box center [600, 291] width 639 height 30
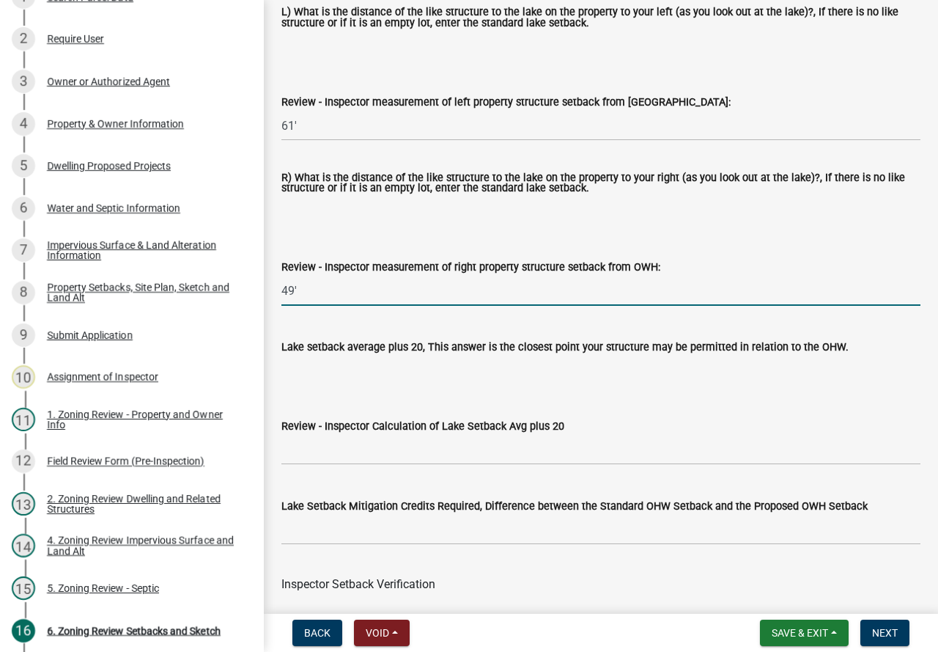
scroll to position [4386, 0]
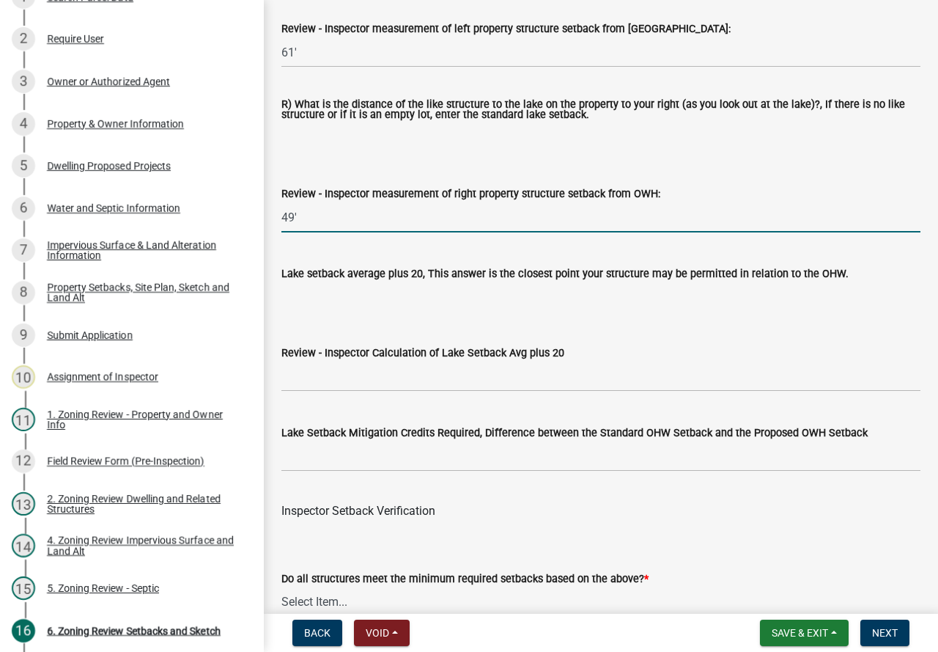
type input "49'"
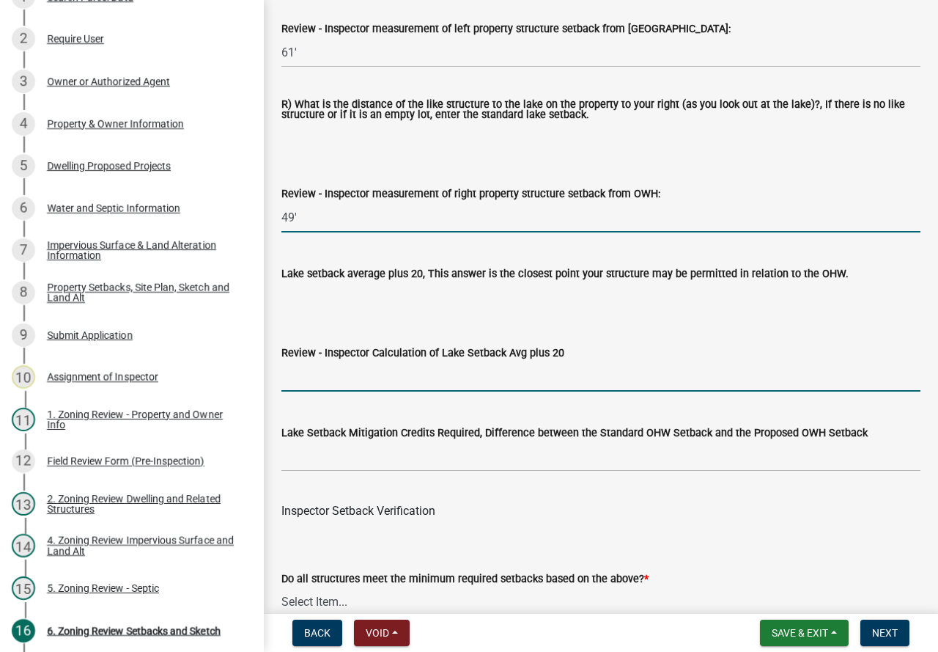
click at [418, 391] on input "Review - Inspector Calculation of Lake Setback Avg plus 20" at bounding box center [600, 376] width 639 height 30
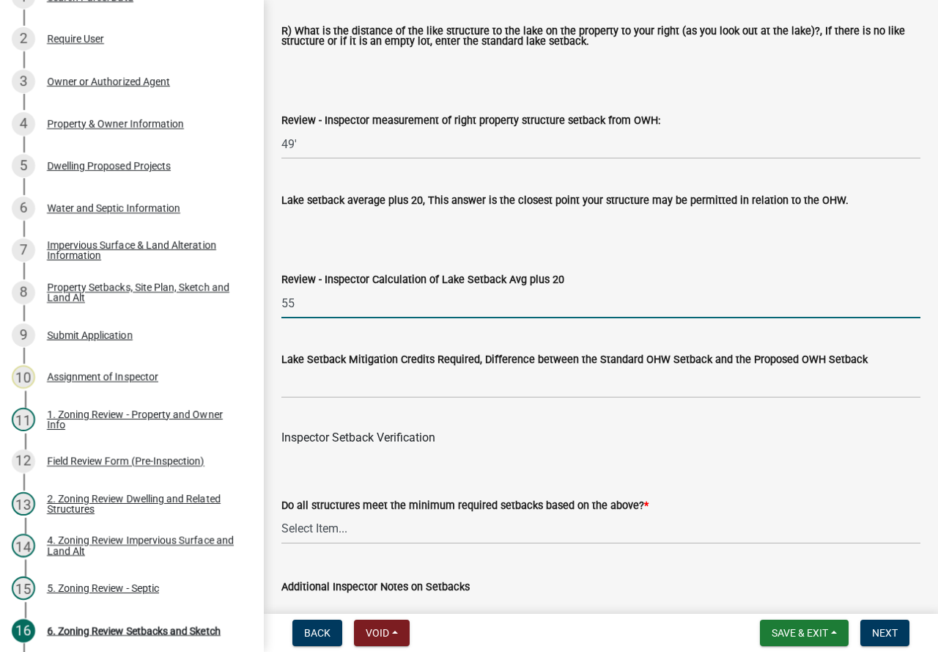
scroll to position [4532, 0]
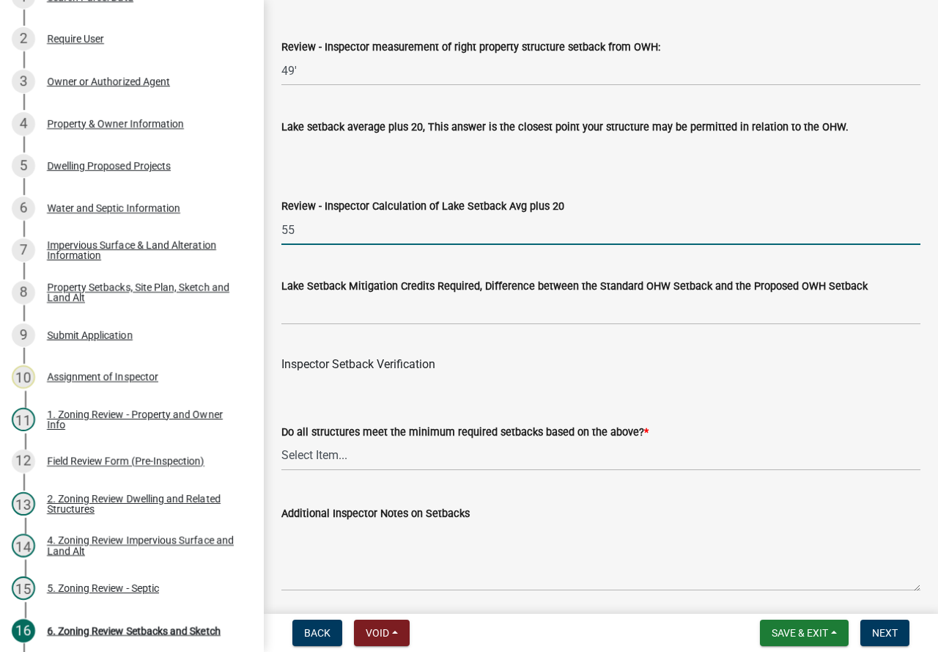
type input "55"
click at [407, 471] on select "Select Item... Yes No" at bounding box center [600, 455] width 639 height 30
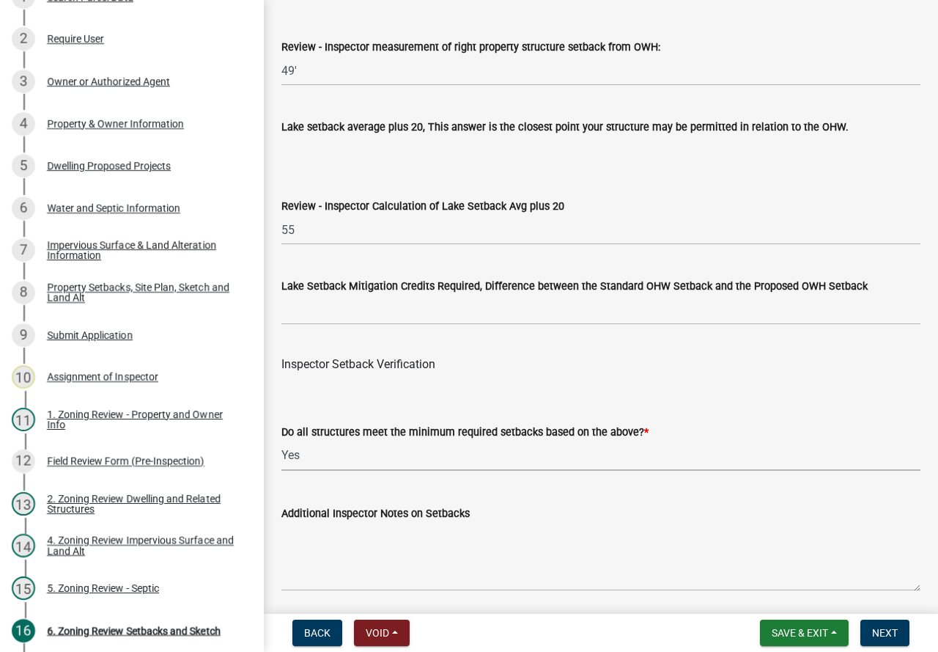
click at [281, 460] on select "Select Item... Yes No" at bounding box center [600, 455] width 639 height 30
select select "1355ee8a-8cf1-4796-8594-a9df27e9dfb0"
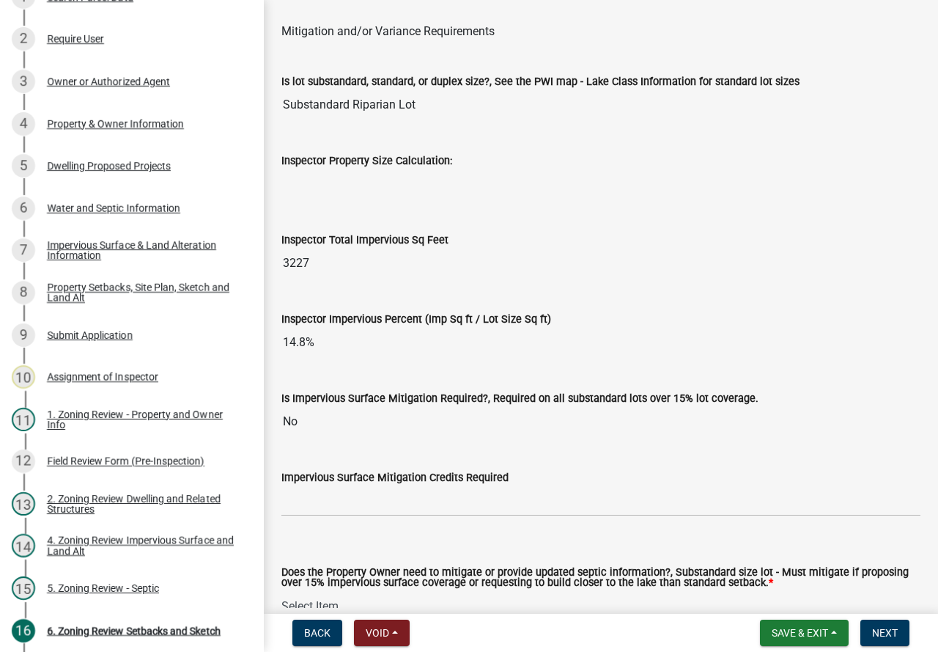
scroll to position [5192, 0]
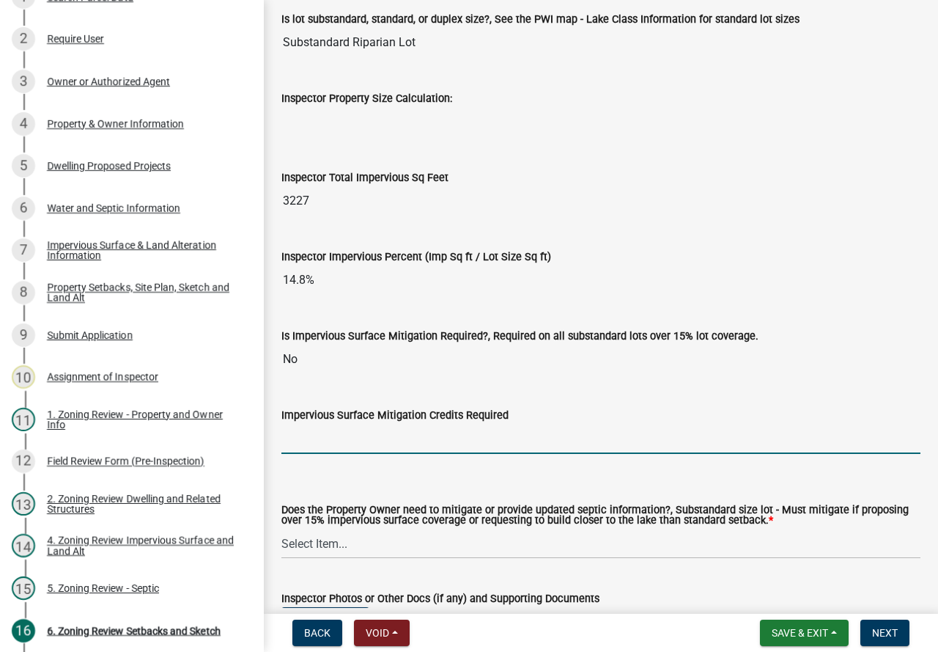
click at [325, 451] on input "text" at bounding box center [600, 439] width 639 height 30
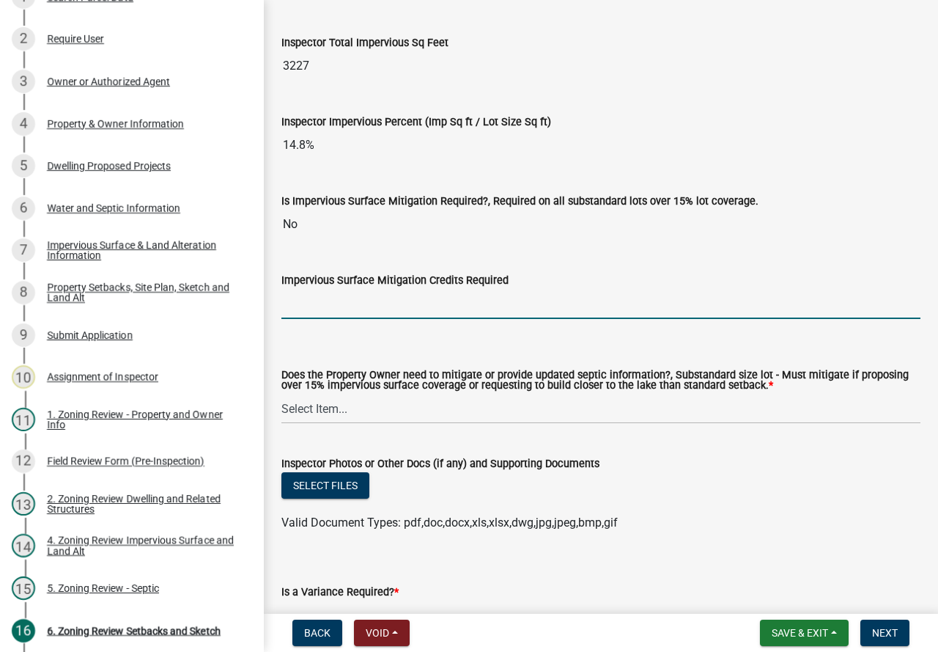
scroll to position [5338, 0]
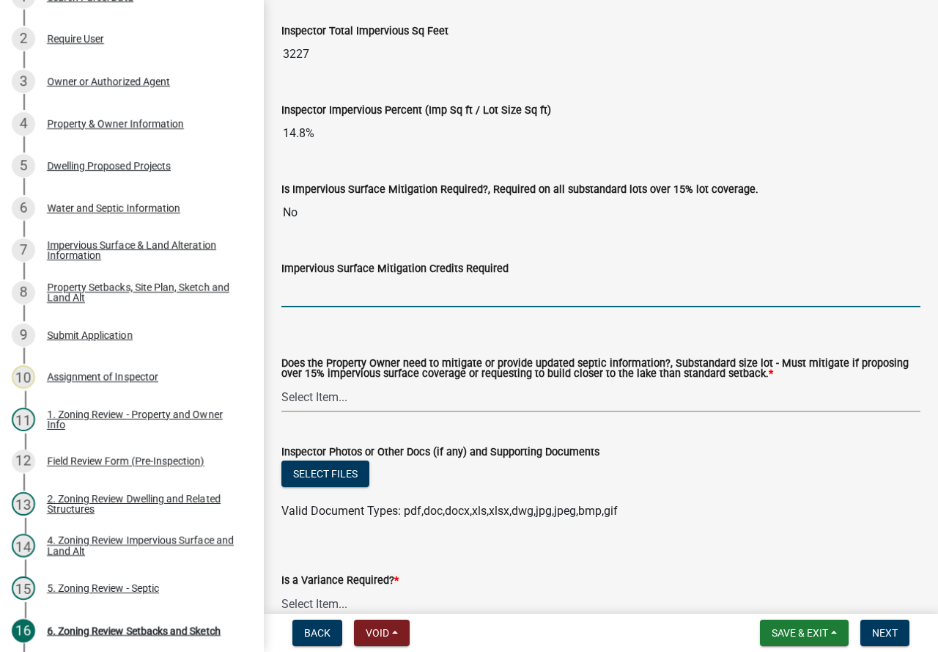
click at [413, 412] on select "Select Item... No Mitigation or additional Septic Information is required Septi…" at bounding box center [600, 397] width 639 height 30
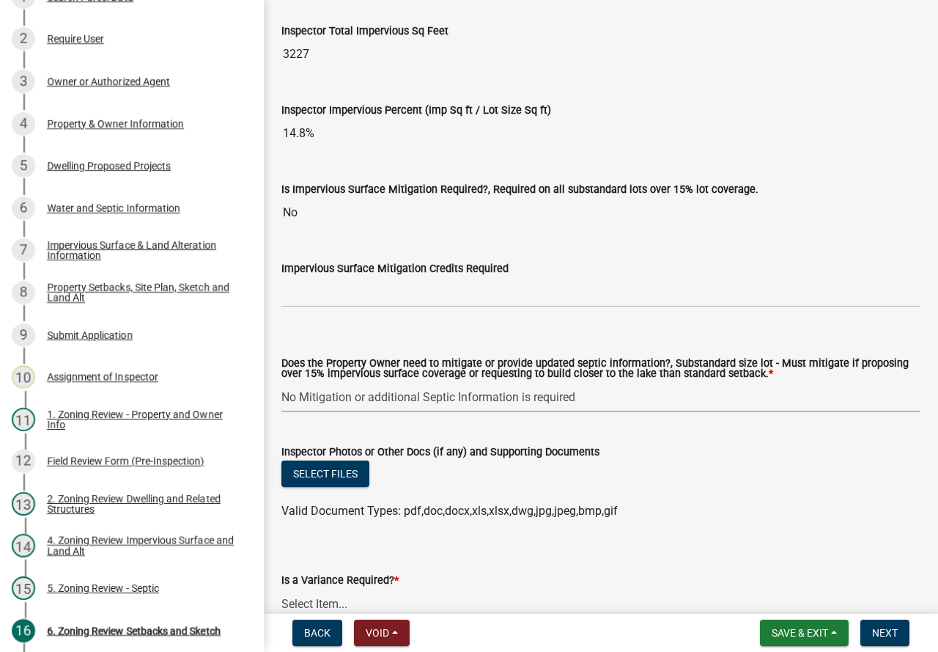
click at [281, 402] on select "Select Item... No Mitigation or additional Septic Information is required Septi…" at bounding box center [600, 397] width 639 height 30
select select "90ee664a-1dc2-440e-be2c-90a87c157e77"
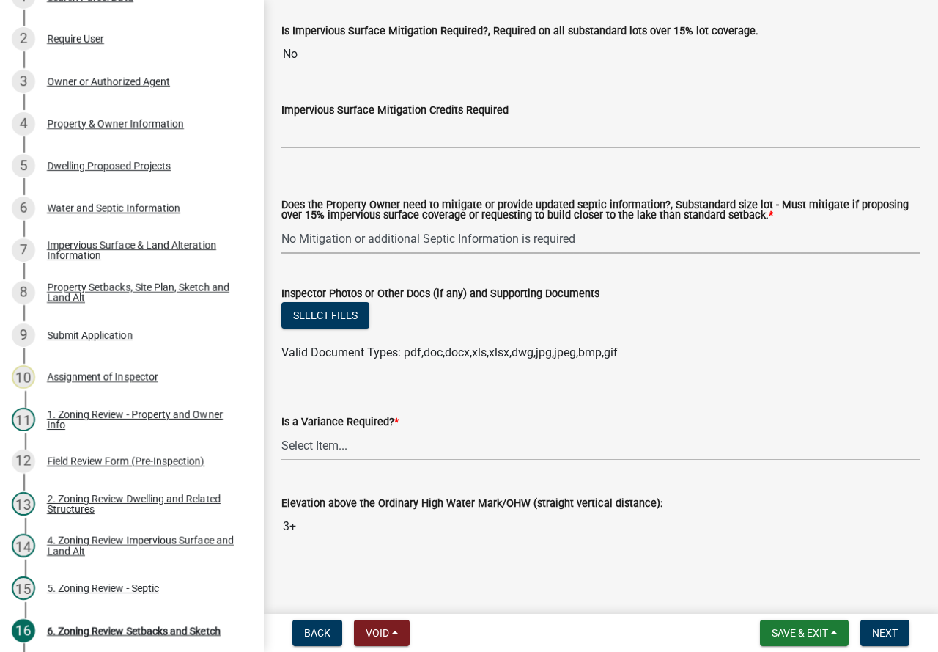
scroll to position [5520, 0]
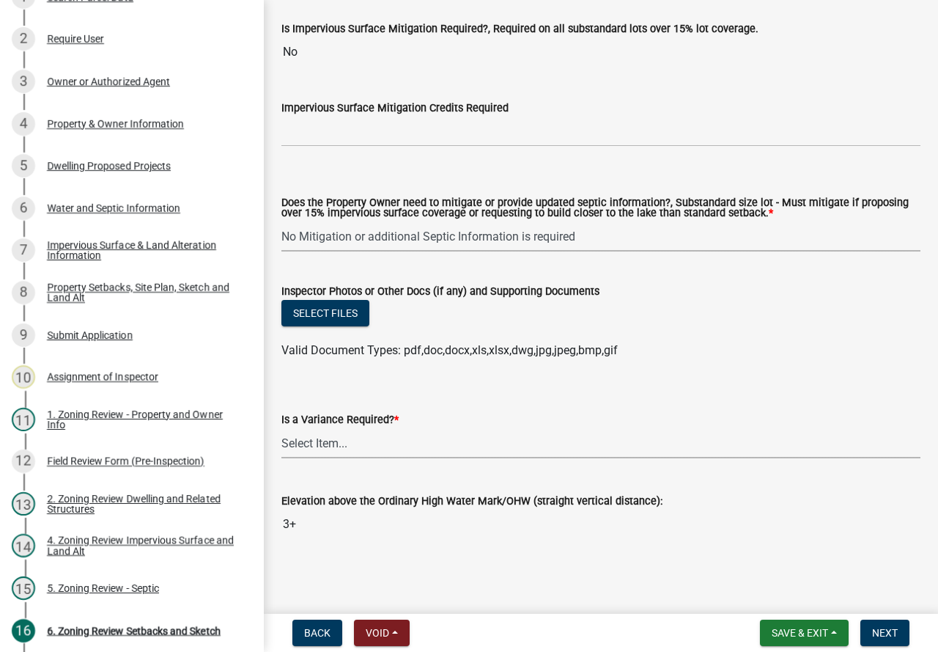
click at [369, 435] on select "Select Item... Yes No" at bounding box center [600, 443] width 639 height 30
click at [281, 428] on select "Select Item... Yes No" at bounding box center [600, 443] width 639 height 30
select select "f2187563-aefa-492e-adce-9c256a51e9d2"
click at [879, 633] on span "Next" at bounding box center [885, 633] width 26 height 12
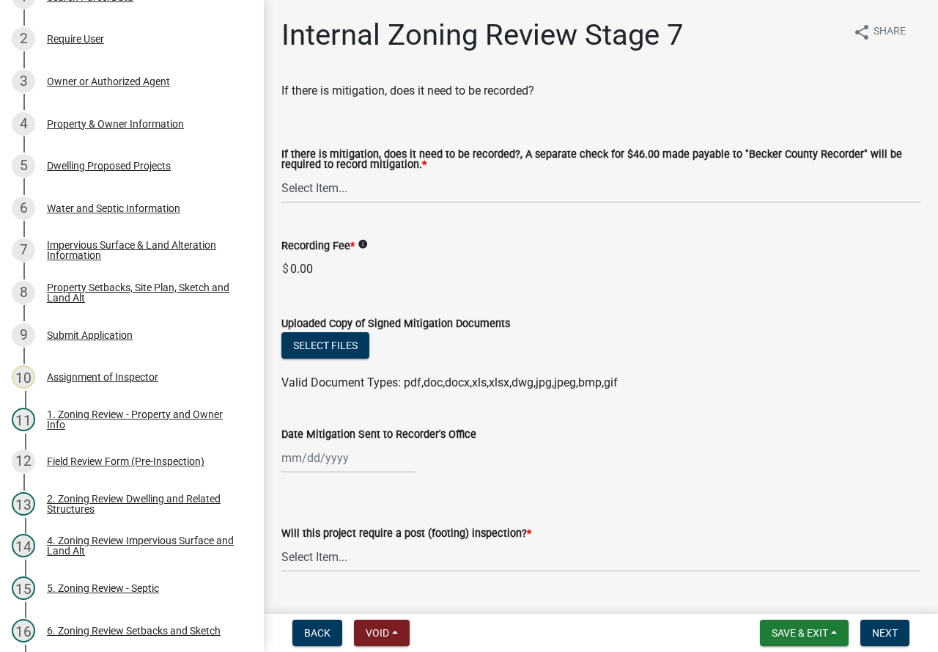
scroll to position [262, 0]
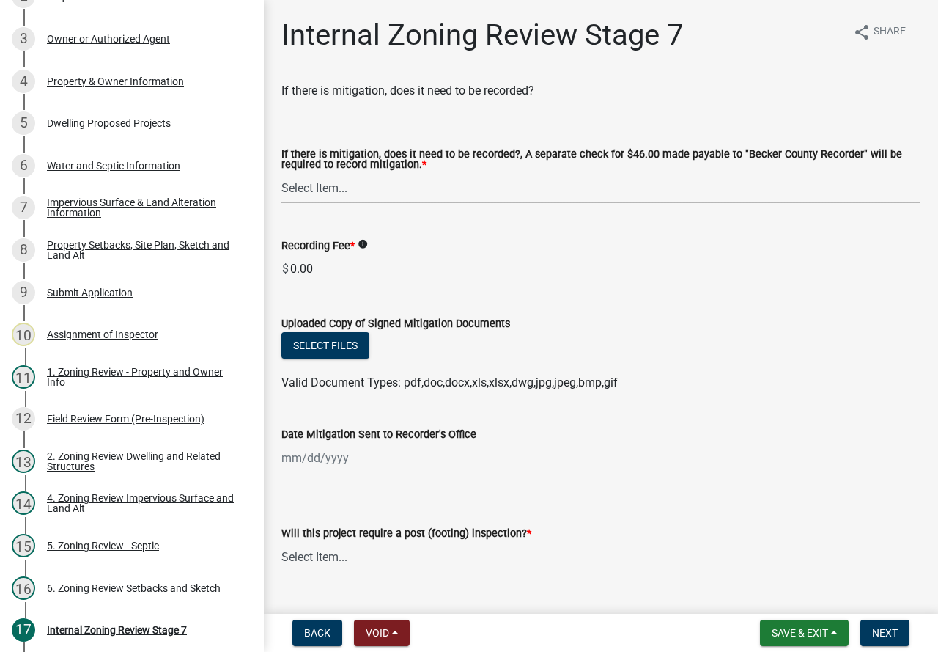
click at [403, 196] on select "Select Item... Yes No N/A" at bounding box center [600, 188] width 639 height 30
click at [281, 174] on select "Select Item... Yes No N/A" at bounding box center [600, 188] width 639 height 30
select select "e59fcb53-d9ed-466f-8c3e-33bb35216820"
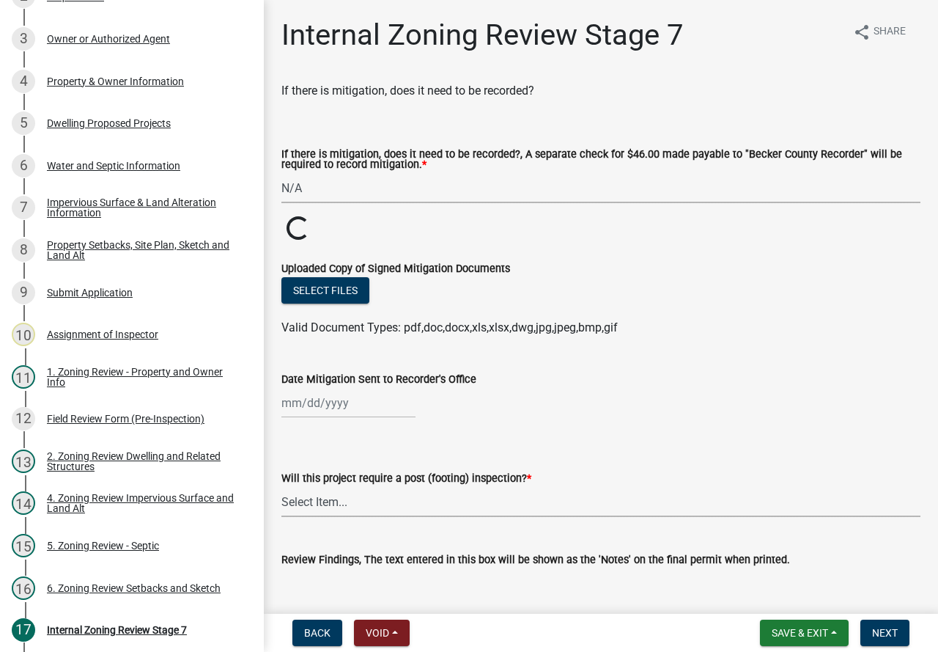
click at [364, 503] on select "Select Item... No Yes" at bounding box center [600, 502] width 639 height 30
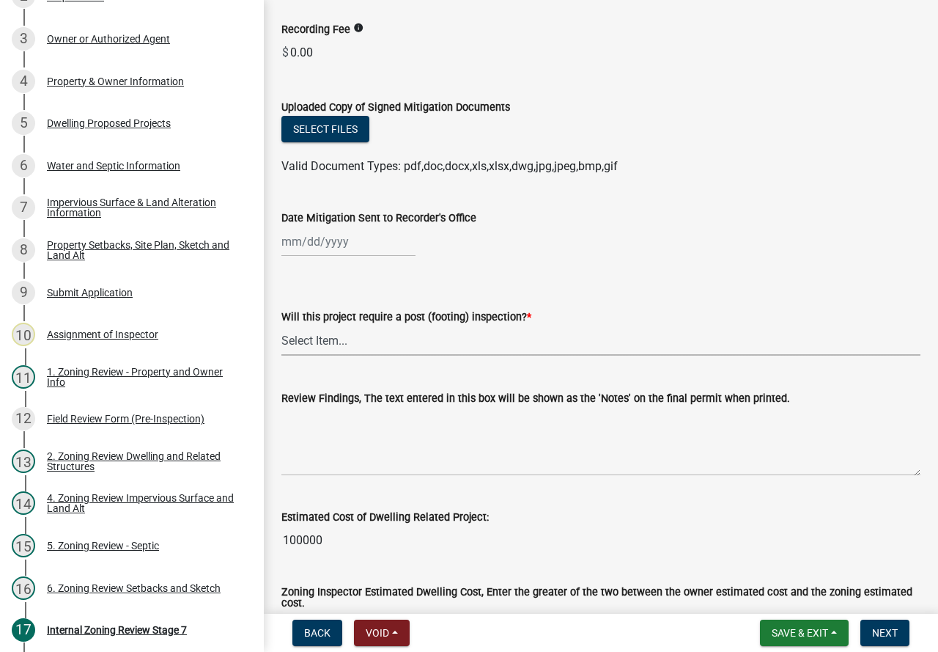
scroll to position [220, 0]
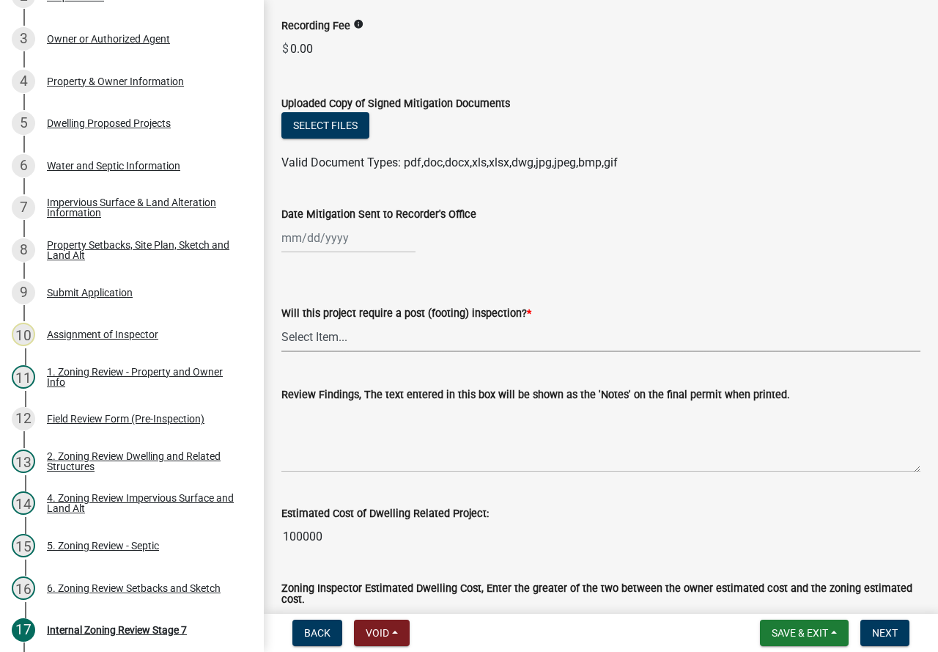
click at [364, 338] on select "Select Item... No Yes" at bounding box center [600, 337] width 639 height 30
click at [281, 322] on select "Select Item... No Yes" at bounding box center [600, 337] width 639 height 30
select select "74b00539-a6f1-4ef6-a890-a22a5fa5fedf"
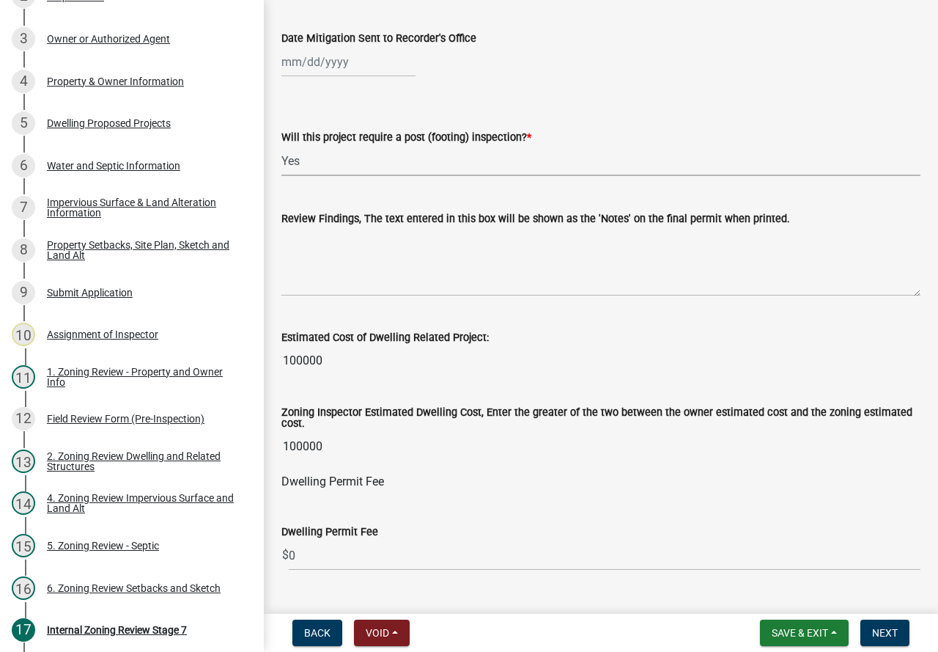
scroll to position [440, 0]
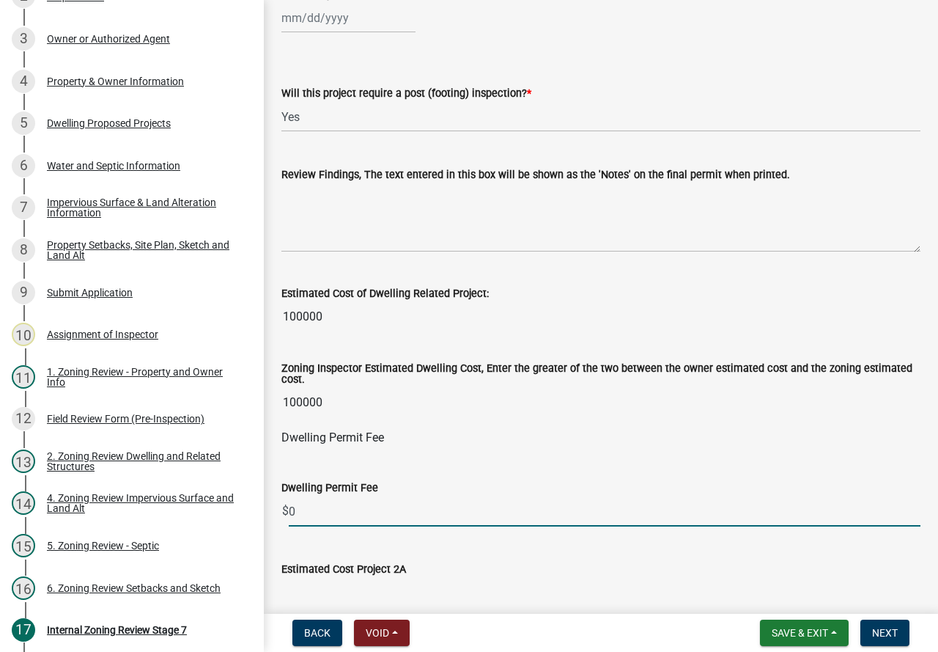
click at [335, 511] on input "0" at bounding box center [605, 511] width 632 height 30
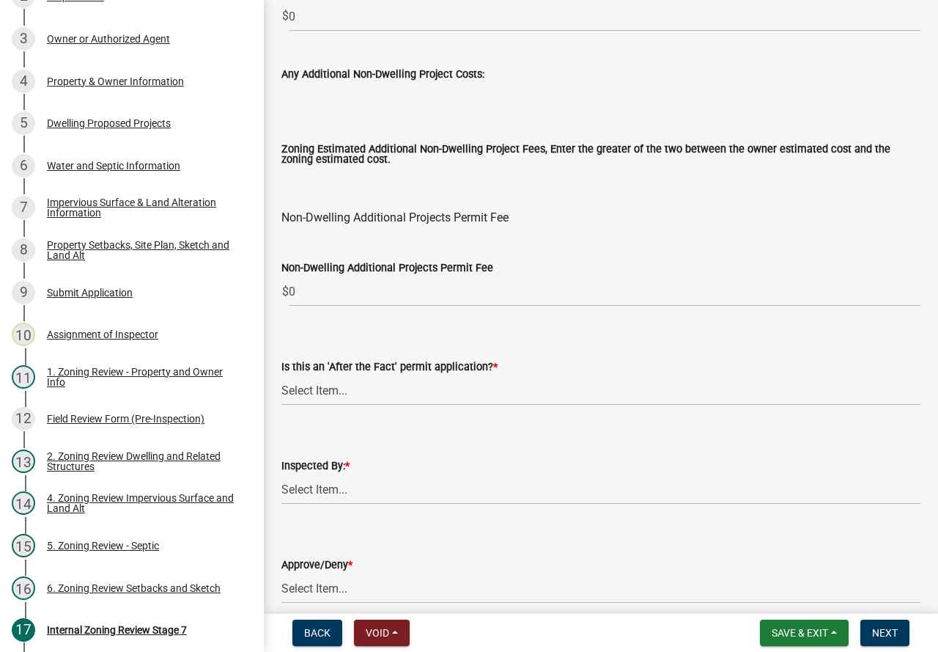
scroll to position [1759, 0]
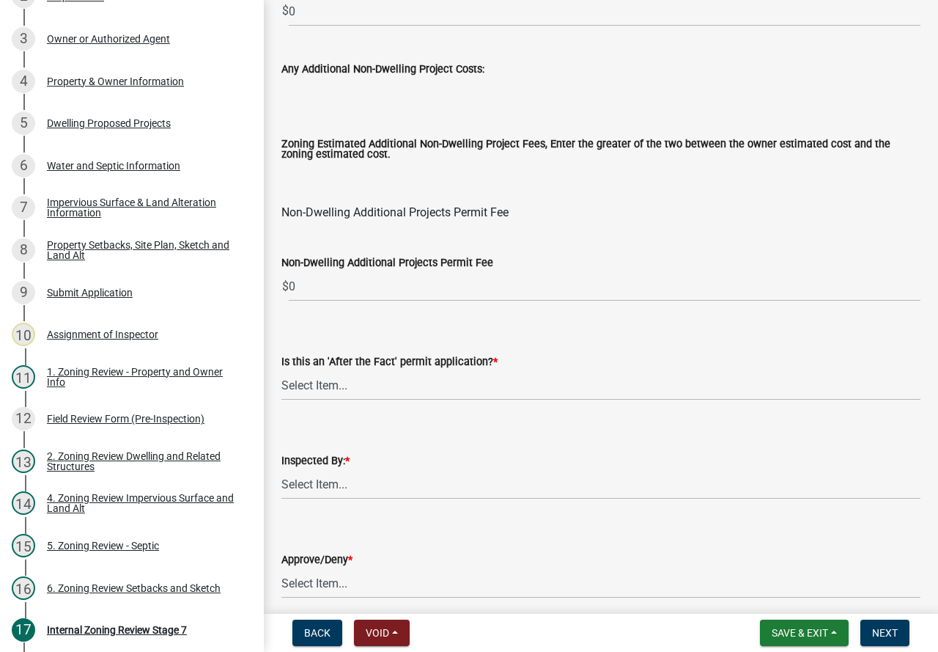
type input "360"
click at [375, 383] on select "Select Item... No Yes" at bounding box center [600, 385] width 639 height 30
click at [281, 374] on select "Select Item... No Yes" at bounding box center [600, 385] width 639 height 30
select select "bbe3a6c5-1893-4527-8578-ada07a3b8ea5"
drag, startPoint x: 336, startPoint y: 482, endPoint x: 336, endPoint y: 490, distance: 8.1
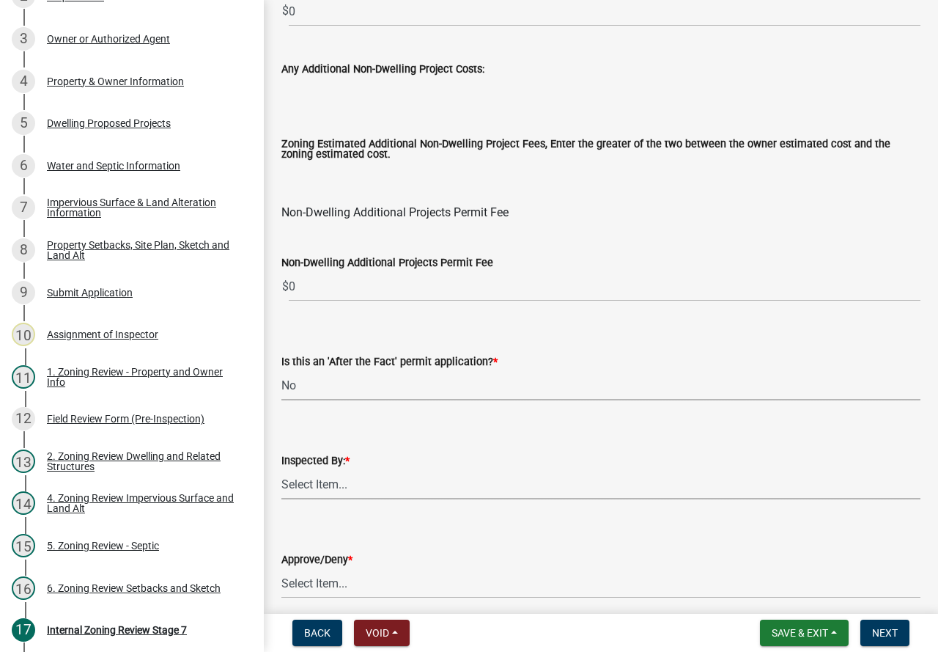
click at [336, 482] on select "Select Item... [PERSON_NAME] [PERSON_NAME] [PERSON_NAME] [PERSON_NAME] [PERSON_…" at bounding box center [600, 484] width 639 height 30
click at [281, 473] on select "Select Item... [PERSON_NAME] [PERSON_NAME] [PERSON_NAME] [PERSON_NAME] [PERSON_…" at bounding box center [600, 484] width 639 height 30
select select "c0b6e50c-983d-48c1-a910-e8bd43c13b77"
click at [319, 597] on select "Select Item... Approve Deny" at bounding box center [600, 583] width 639 height 30
click at [281, 572] on select "Select Item... Approve Deny" at bounding box center [600, 583] width 639 height 30
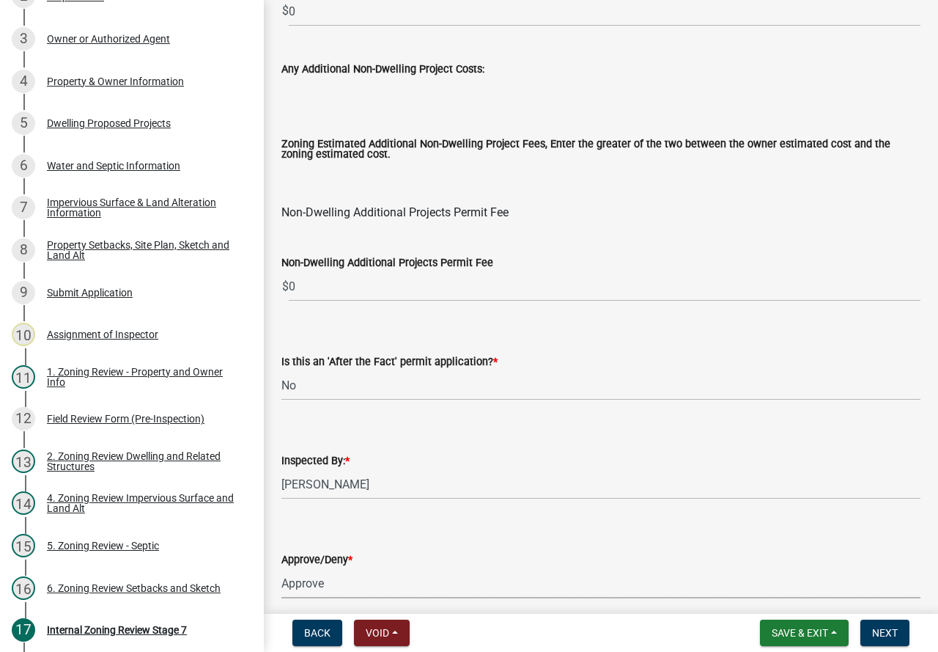
select select "97c9e5a4-d35f-4903-ad68-b764687ac9e9"
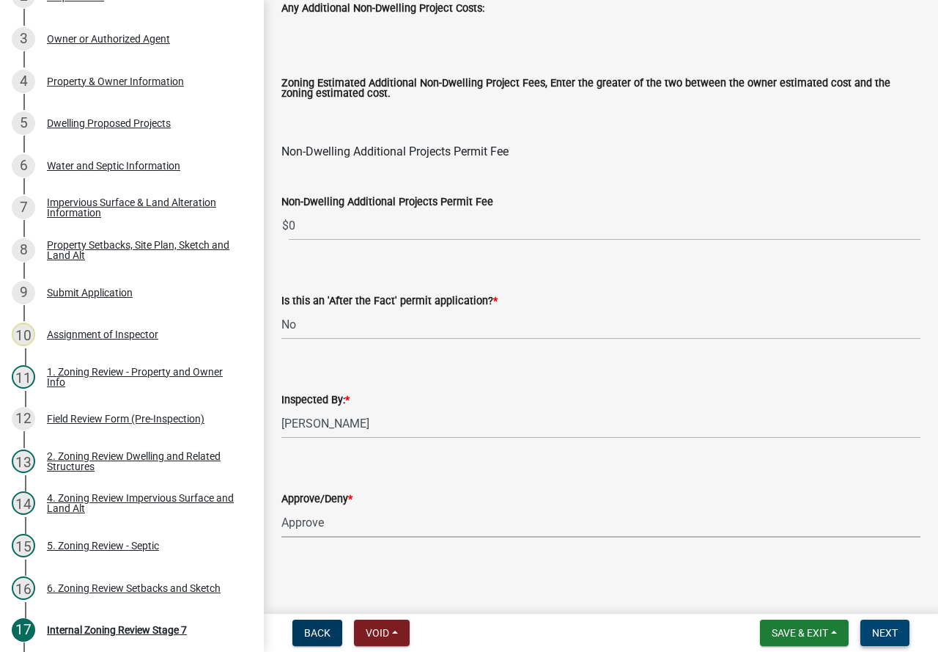
click at [904, 631] on button "Next" at bounding box center [884, 632] width 49 height 26
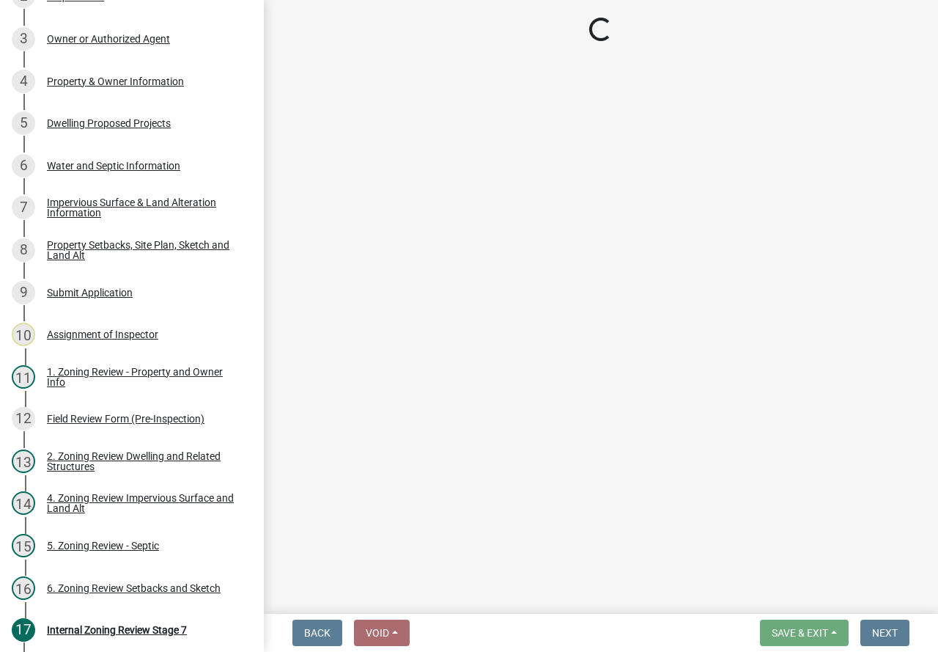
scroll to position [431, 0]
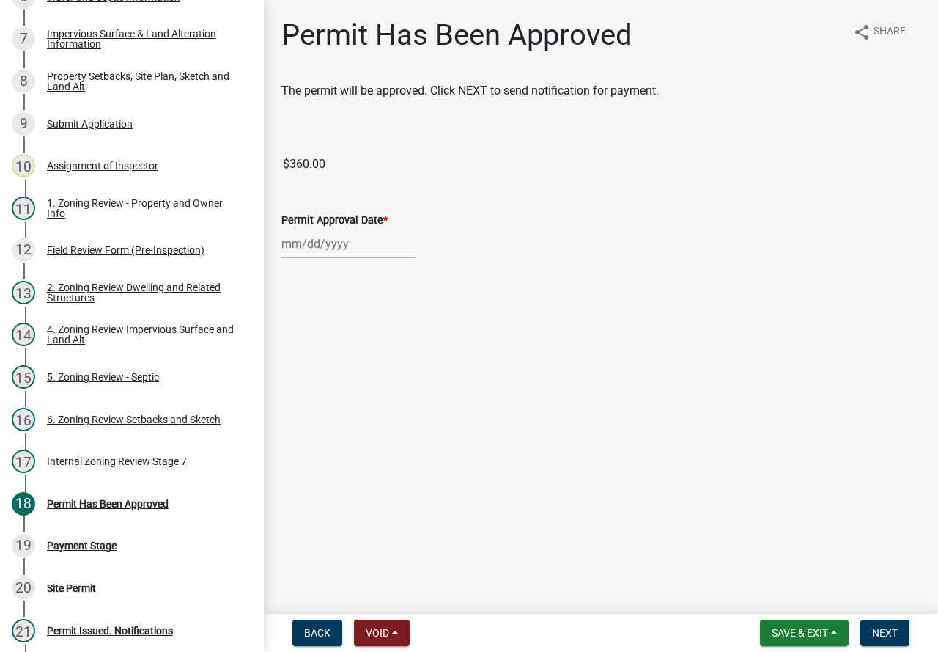
select select "10"
select select "2025"
click at [309, 244] on div "[PERSON_NAME] Feb Mar Apr [PERSON_NAME][DATE] Oct Nov [DATE] 1526 1527 1528 152…" at bounding box center [348, 244] width 134 height 30
click at [290, 344] on div "6" at bounding box center [295, 344] width 23 height 23
type input "[DATE]"
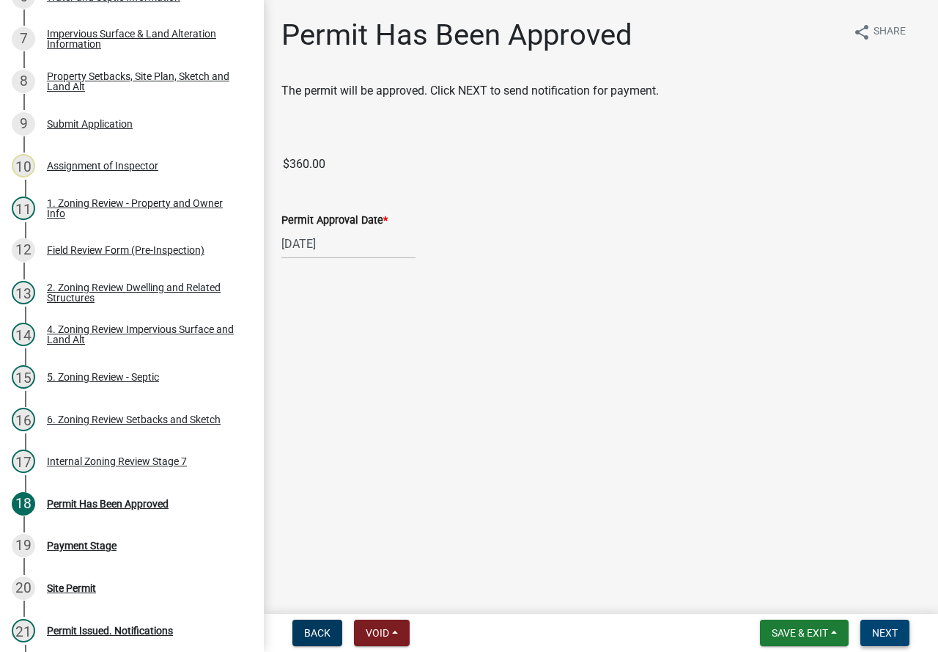
click at [896, 625] on button "Next" at bounding box center [884, 632] width 49 height 26
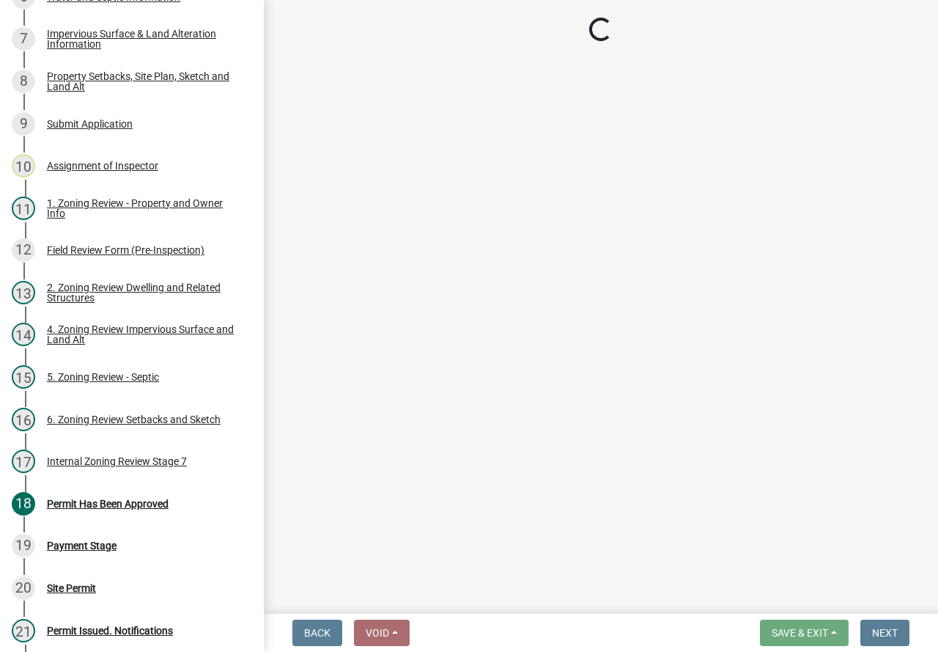
select select "3: 3"
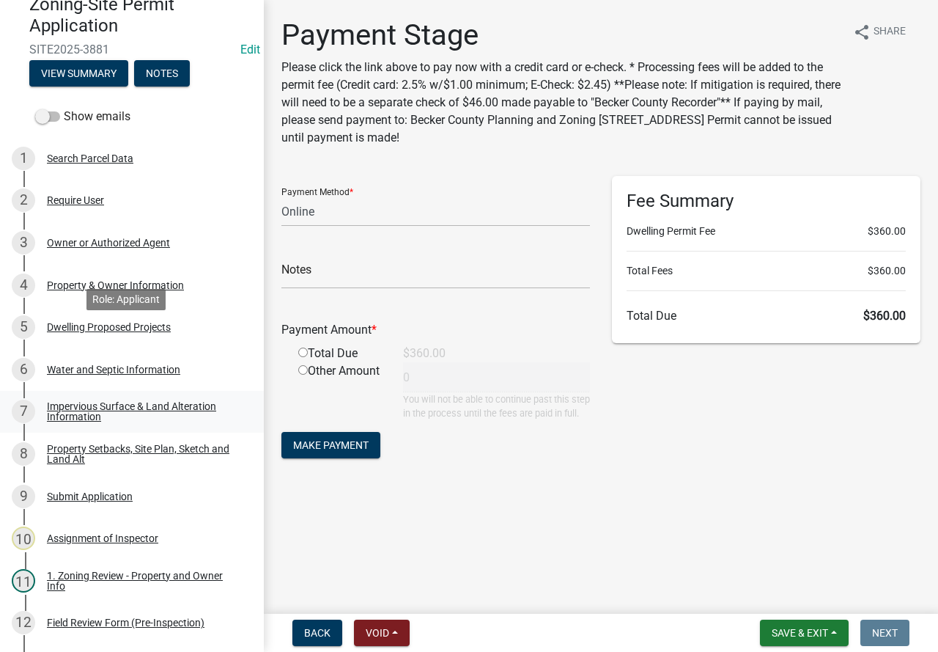
scroll to position [0, 0]
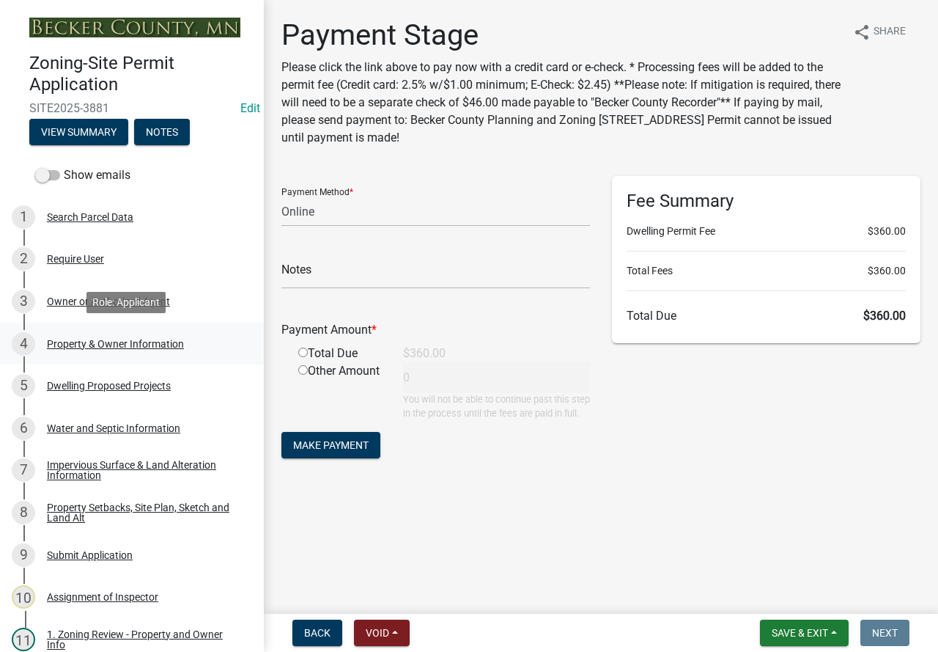
click at [125, 347] on div "Property & Owner Information" at bounding box center [115, 344] width 137 height 10
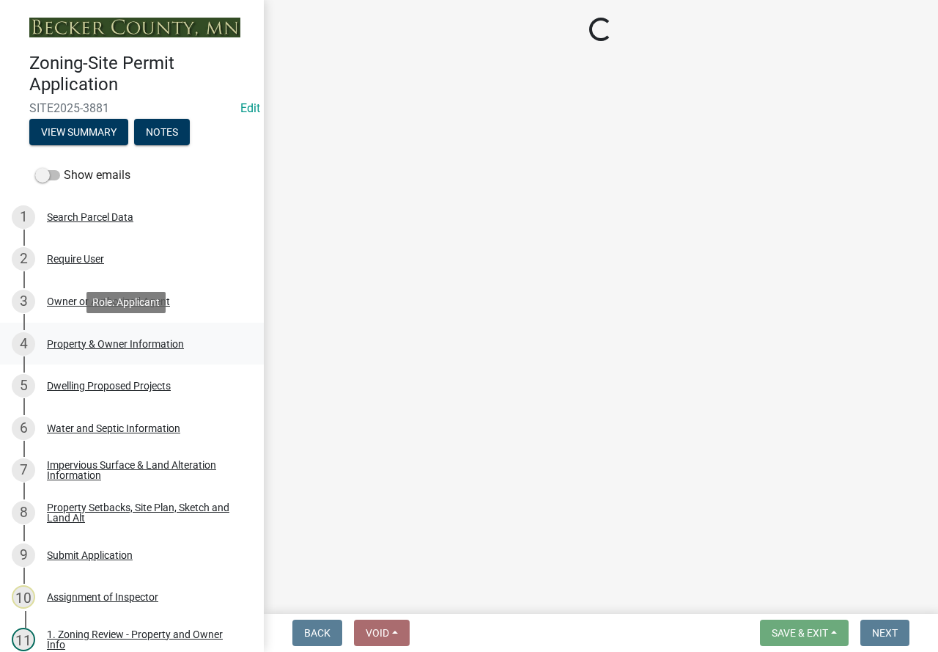
select select "a752e4d6-14bd-4f0f-bfe8-5b67ead45659"
select select "9319189b-bfdc-4147-b381-5e16084c0e7a"
select select "f87eba17-8ed9-4ad8-aefc-fe36a3f3544b"
select select "393a978c-6bd5-4cb2-a6a0-db6feb8732b8"
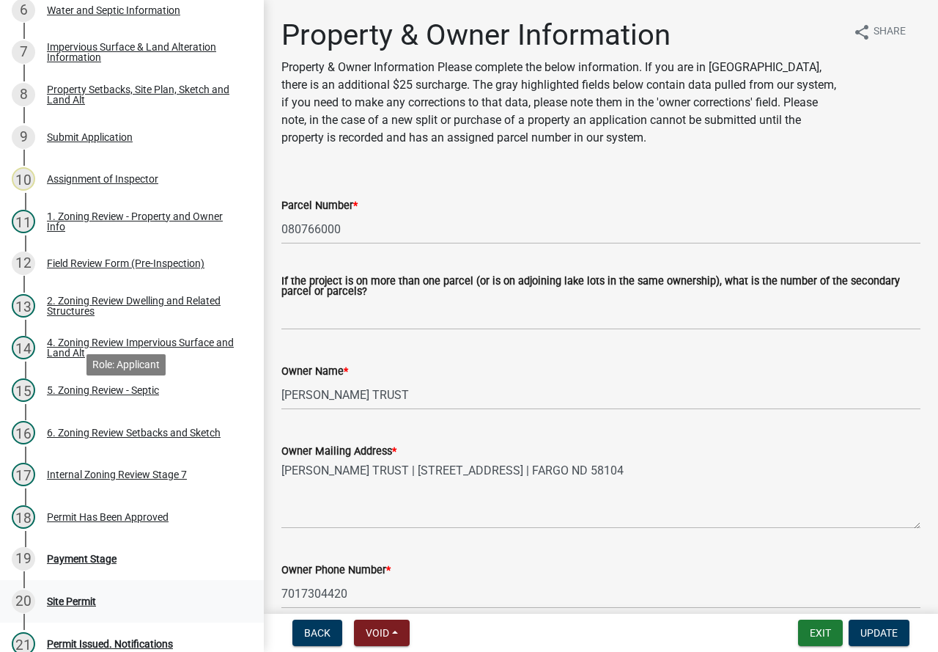
scroll to position [513, 0]
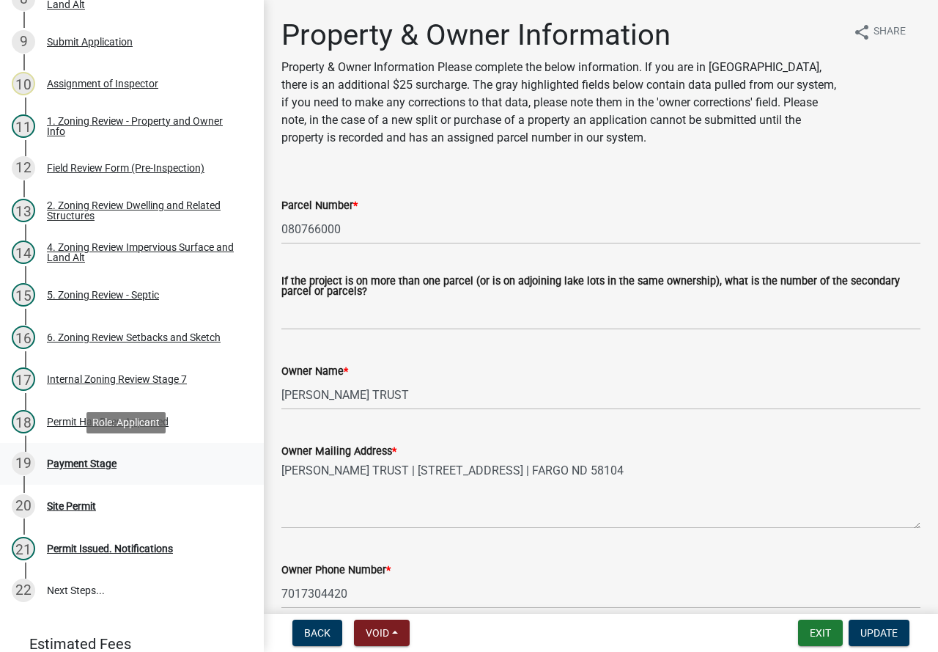
click at [79, 464] on div "Payment Stage" at bounding box center [82, 463] width 70 height 10
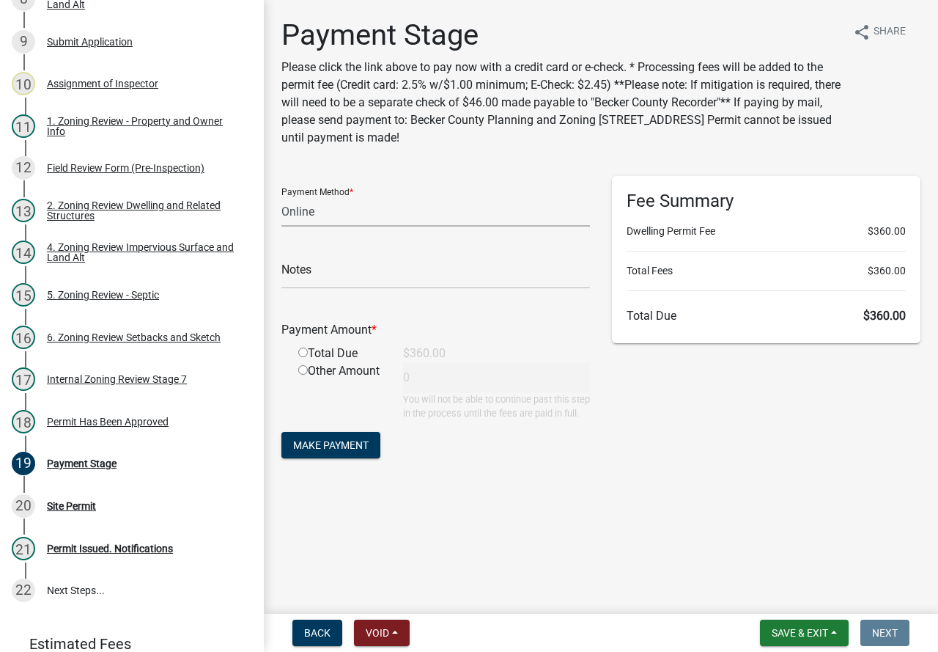
click at [386, 224] on select "Credit Card POS Check Cash Online" at bounding box center [435, 211] width 309 height 30
select select "1: 0"
click at [281, 196] on select "Credit Card POS Check Cash Online" at bounding box center [435, 211] width 309 height 30
click at [352, 265] on input "text" at bounding box center [435, 274] width 309 height 30
type input "3872"
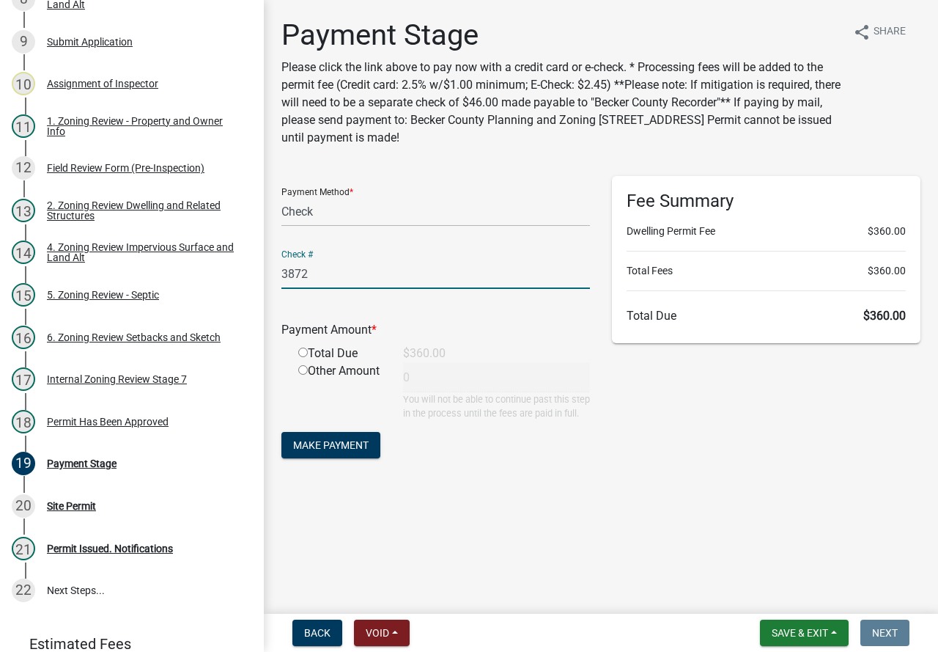
click at [305, 352] on input "radio" at bounding box center [303, 352] width 10 height 10
radio input "true"
type input "360"
click at [328, 451] on span "Make Payment" at bounding box center [330, 445] width 75 height 12
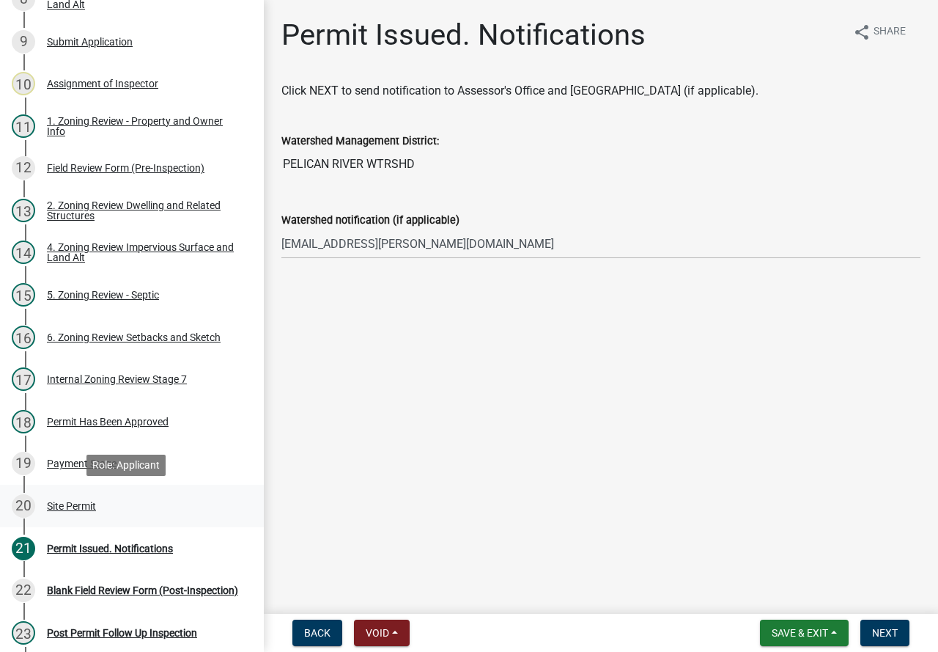
click at [75, 501] on div "Site Permit" at bounding box center [71, 506] width 49 height 10
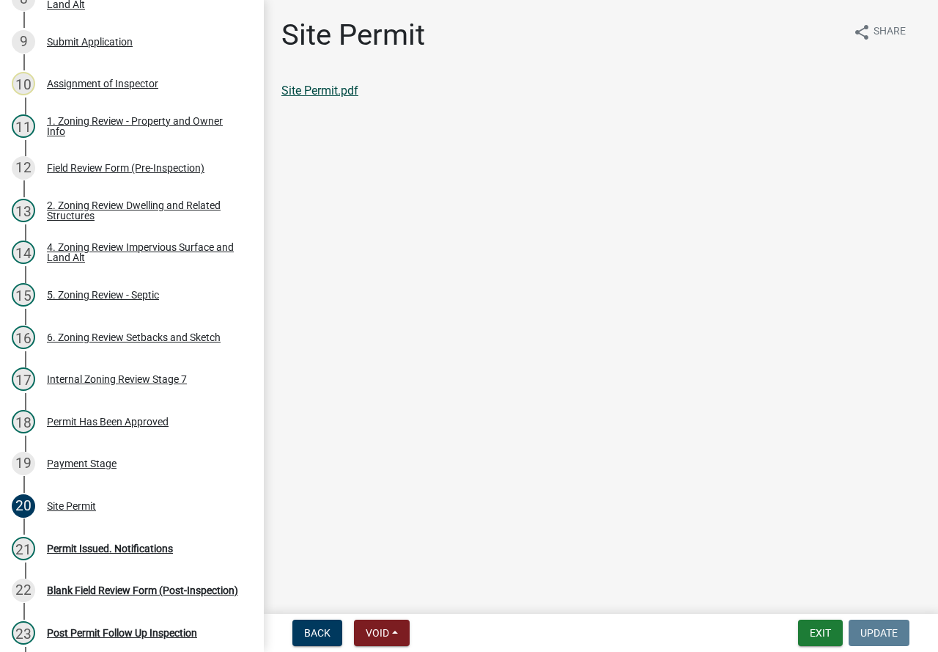
click at [314, 90] on link "Site Permit.pdf" at bounding box center [319, 91] width 77 height 14
